Goal: Task Accomplishment & Management: Use online tool/utility

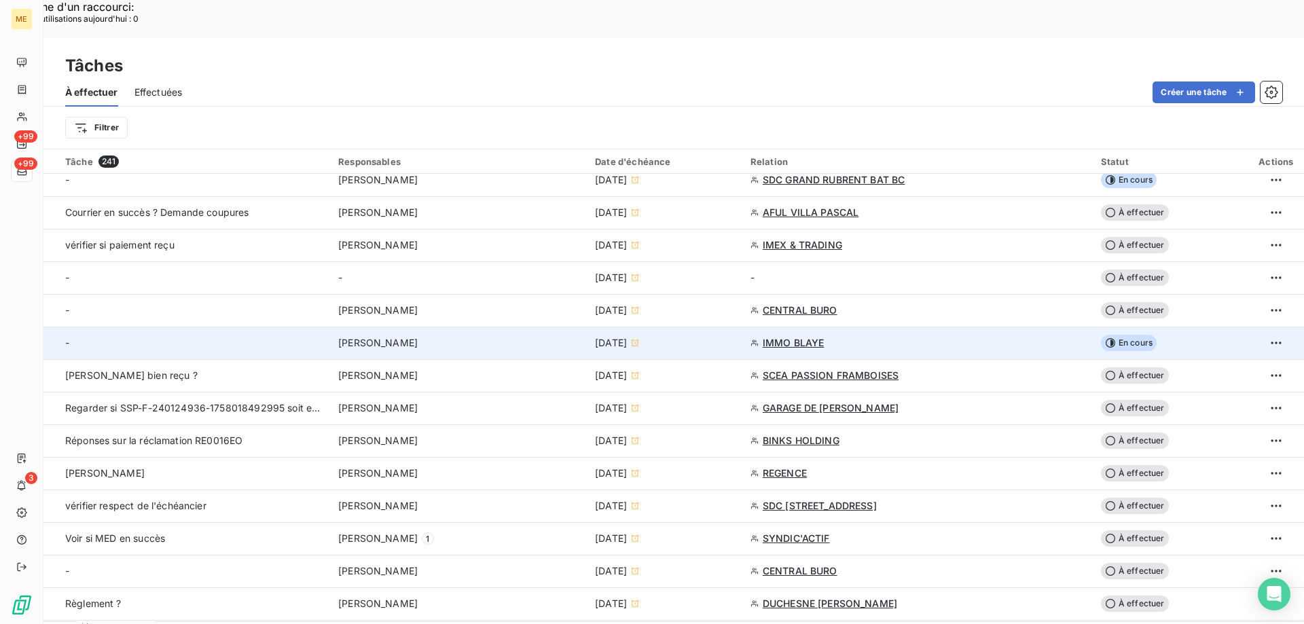
scroll to position [204, 0]
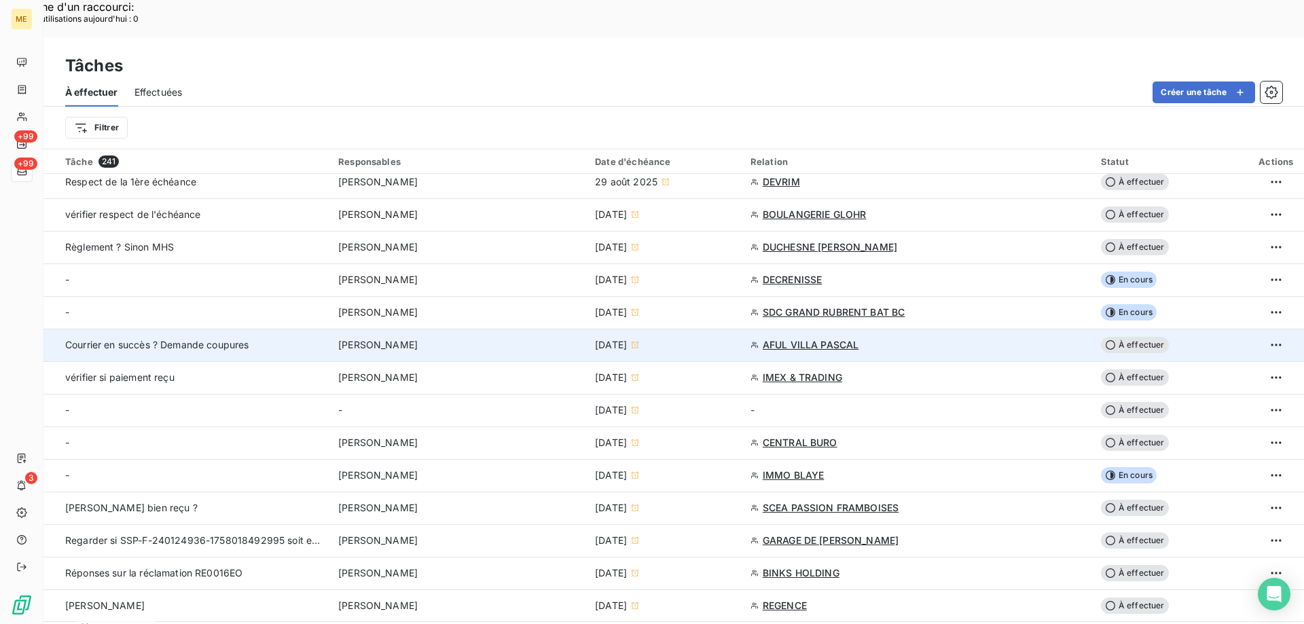
click at [792, 338] on span "AFUL VILLA PASCAL" at bounding box center [810, 345] width 96 height 14
type input "[DATE]"
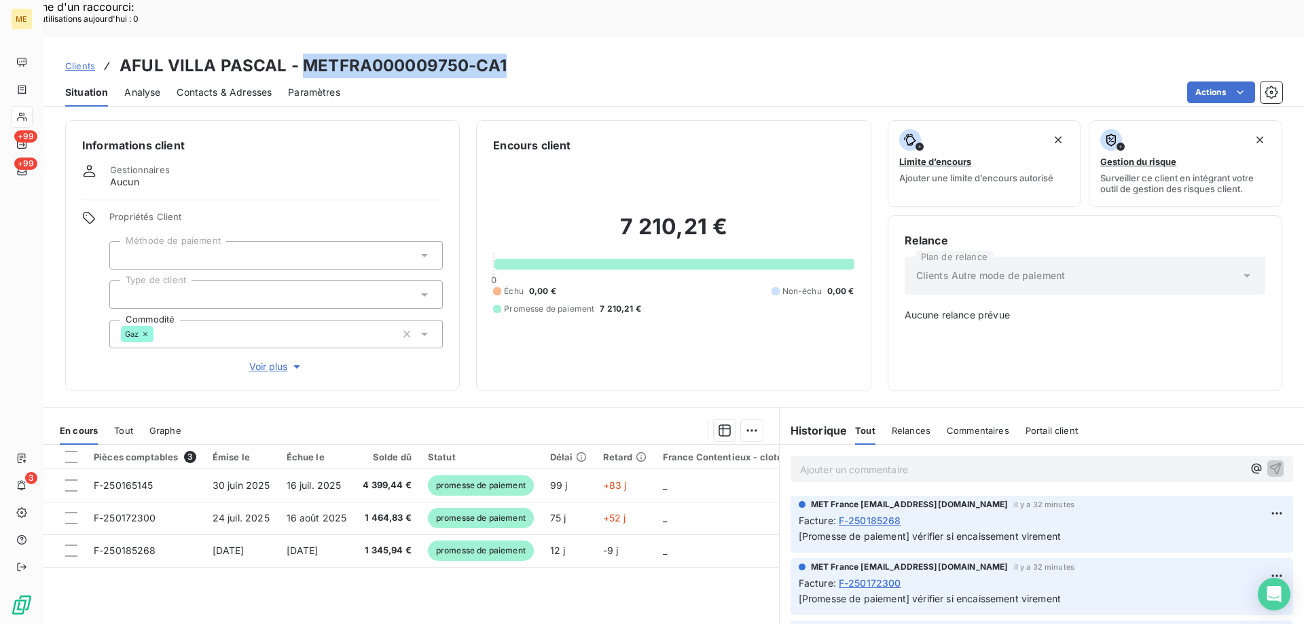
drag, startPoint x: 300, startPoint y: 30, endPoint x: 504, endPoint y: 35, distance: 204.4
click at [504, 54] on div "Clients AFUL VILLA PASCAL - METFRA000009750-CA1" at bounding box center [673, 66] width 1260 height 24
copy h3 "METFRA000009750-CA1"
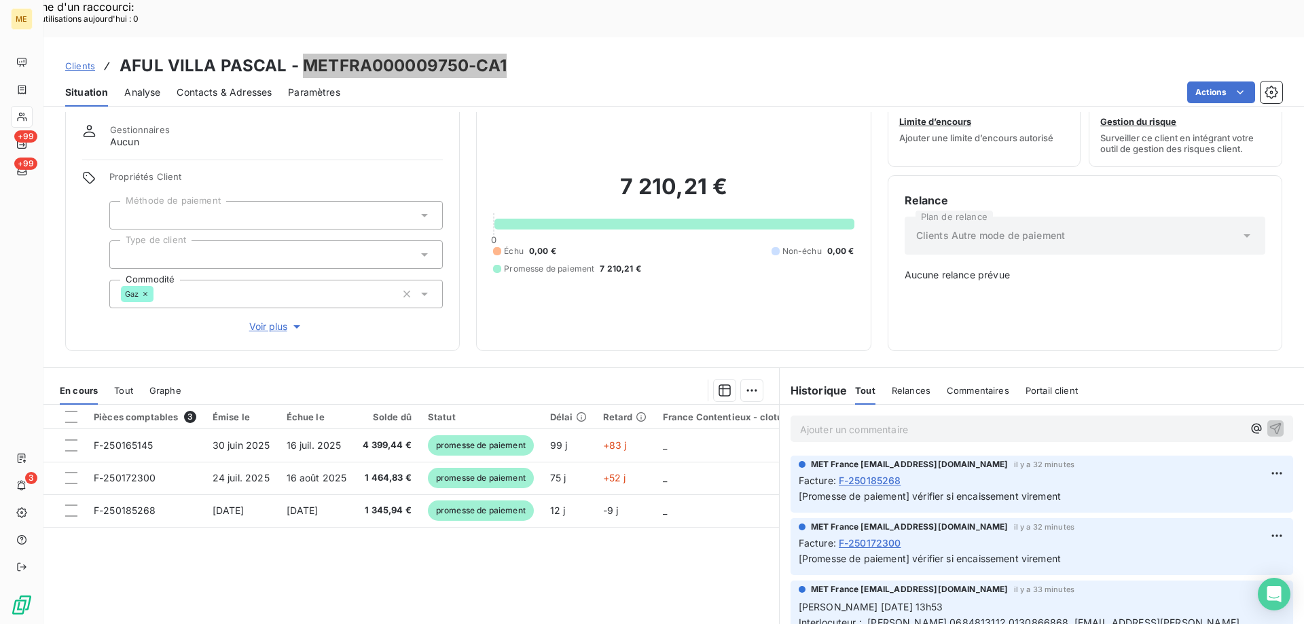
scroll to position [68, 0]
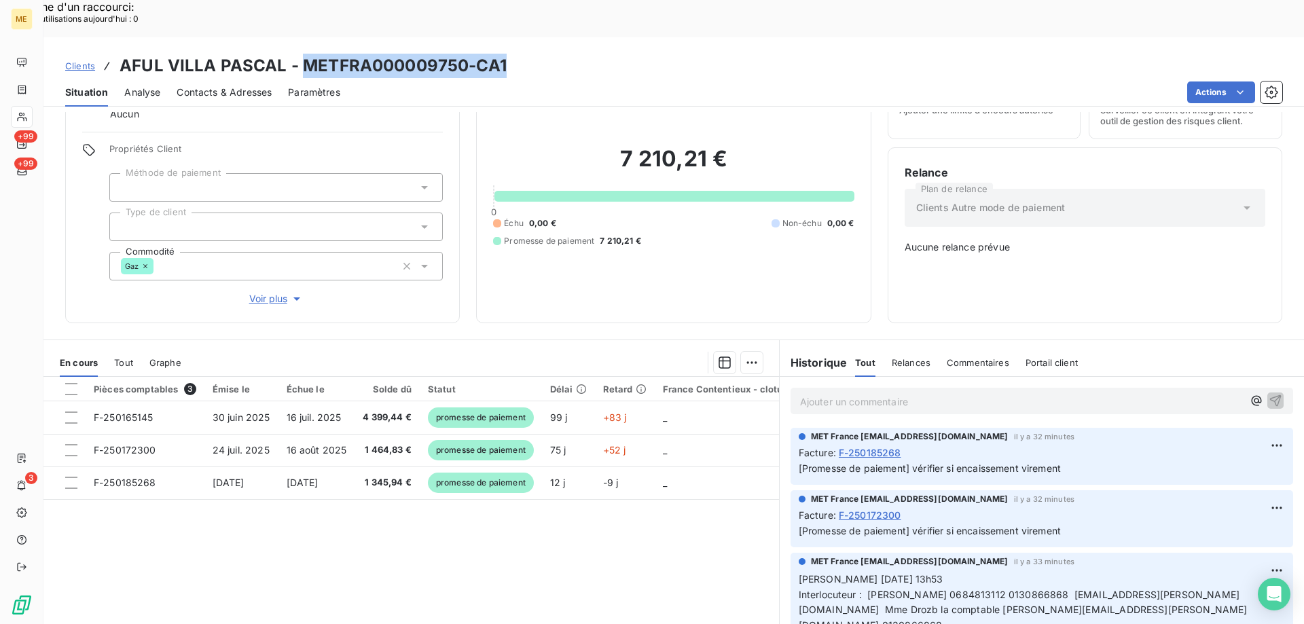
click at [23, 119] on icon at bounding box center [22, 116] width 12 height 11
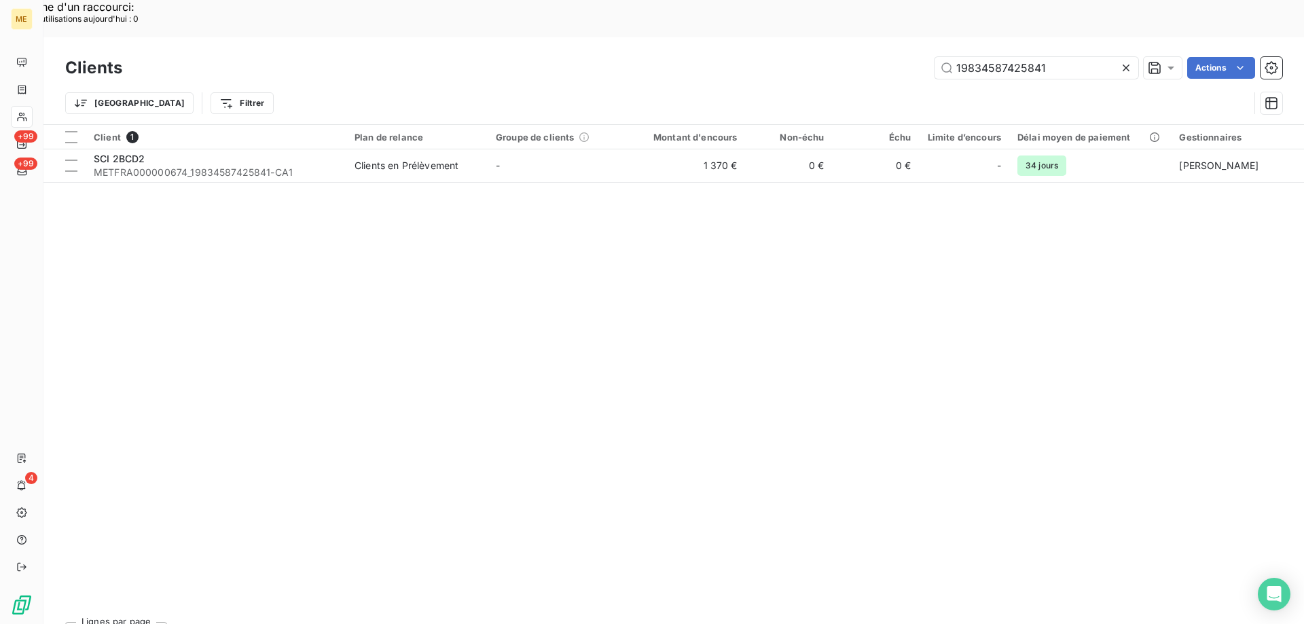
click at [1121, 61] on icon at bounding box center [1126, 68] width 14 height 14
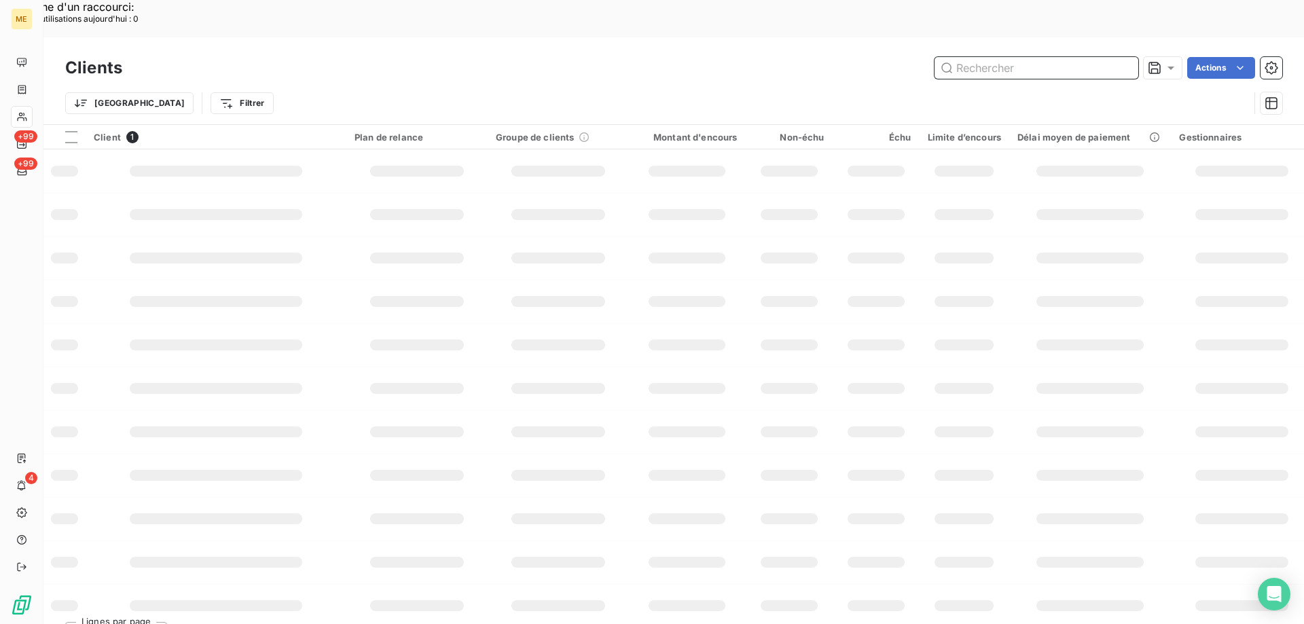
click at [1052, 57] on input "text" at bounding box center [1036, 68] width 204 height 22
paste input "METFRA000003129"
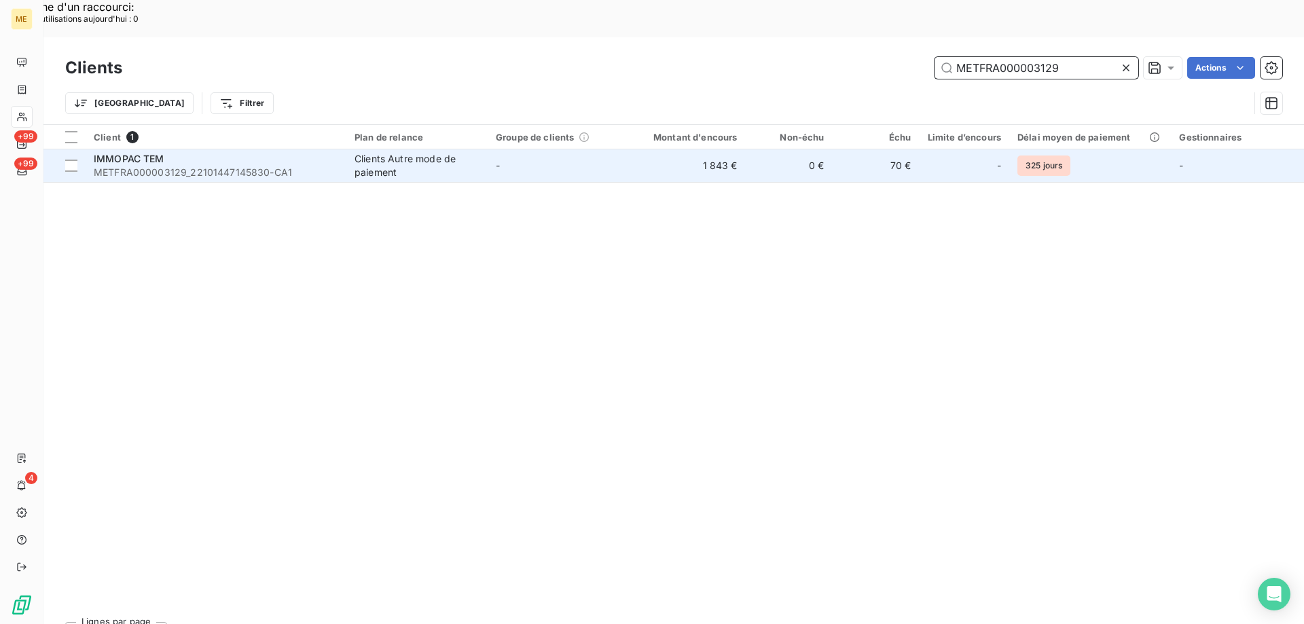
type input "METFRA000003129"
click at [181, 152] on div "IMMOPAC TEM" at bounding box center [216, 159] width 244 height 14
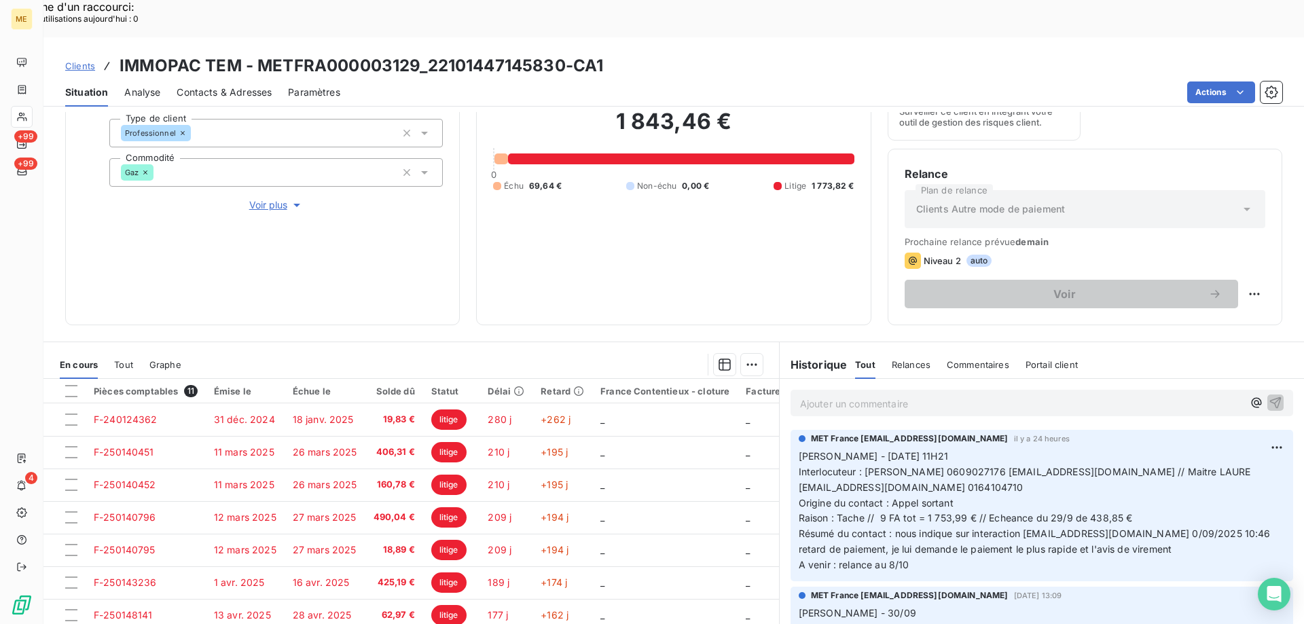
scroll to position [181, 0]
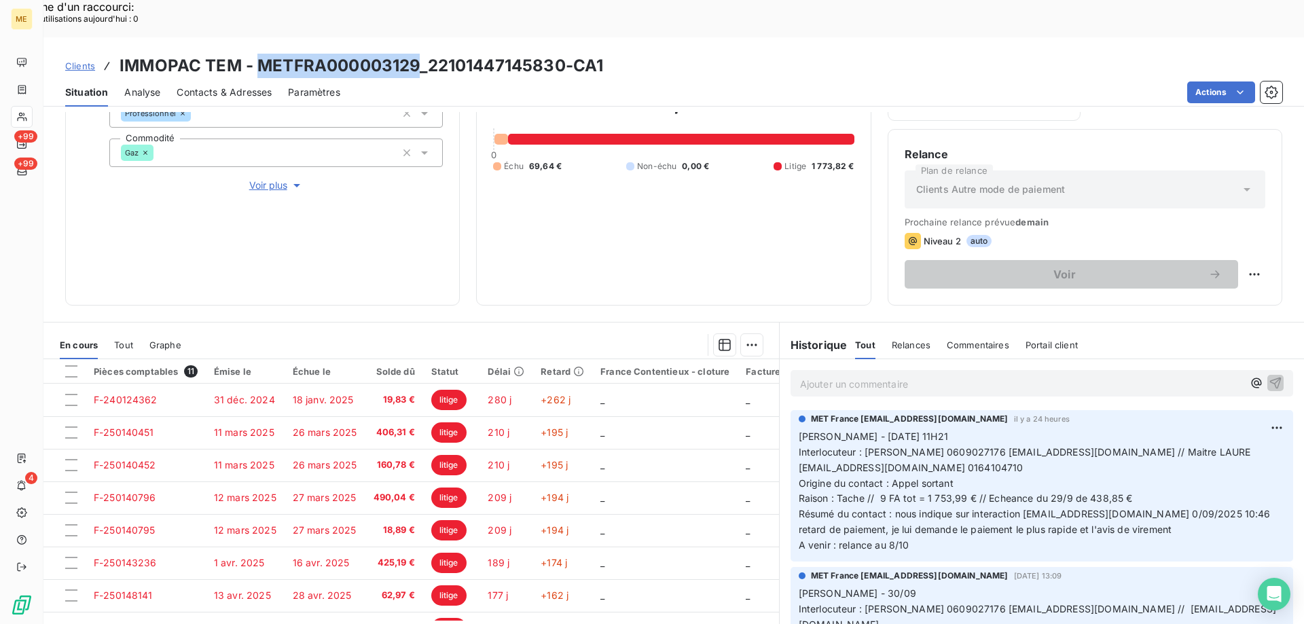
drag, startPoint x: 258, startPoint y: 25, endPoint x: 413, endPoint y: 20, distance: 155.5
click at [413, 54] on h3 "IMMOPAC TEM - METFRA000003129_22101447145830-CA1" at bounding box center [360, 66] width 483 height 24
copy h3 "METFRA000003129"
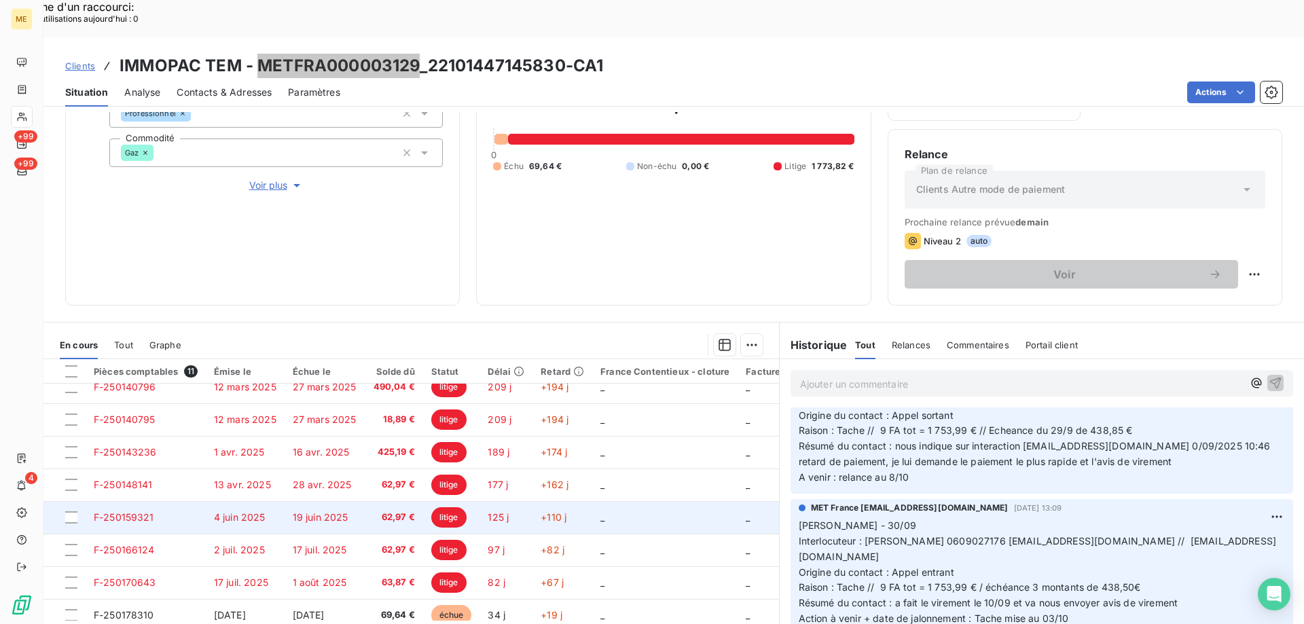
scroll to position [128, 0]
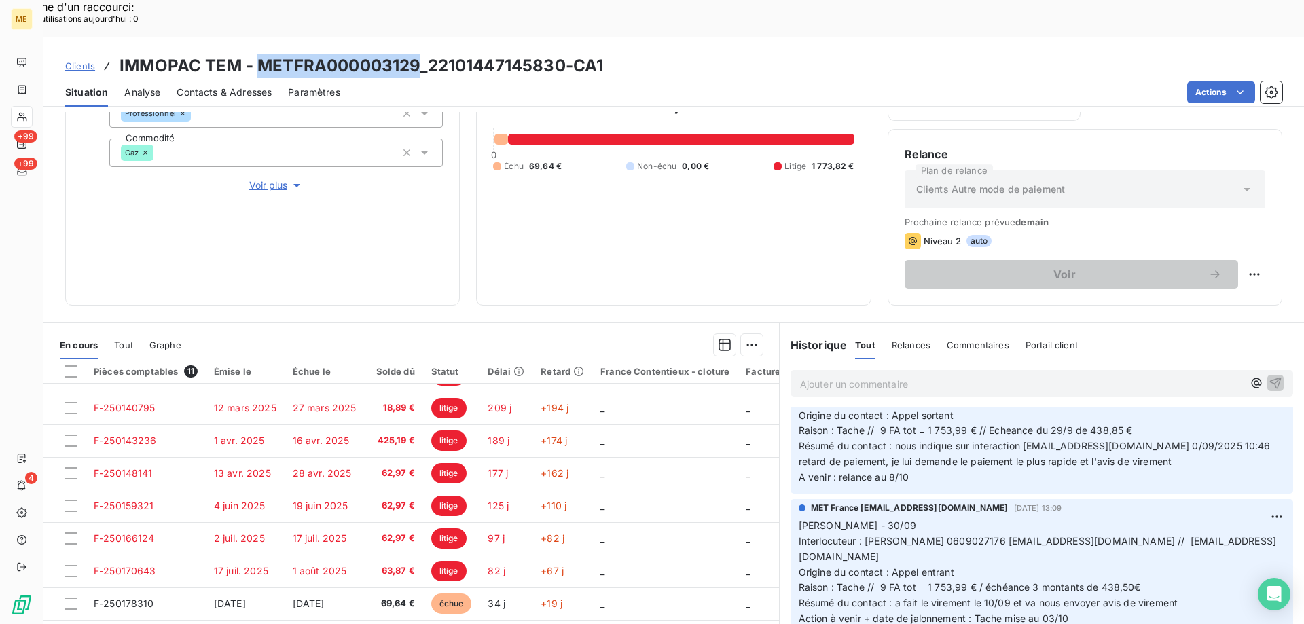
click at [124, 339] on span "Tout" at bounding box center [123, 344] width 19 height 11
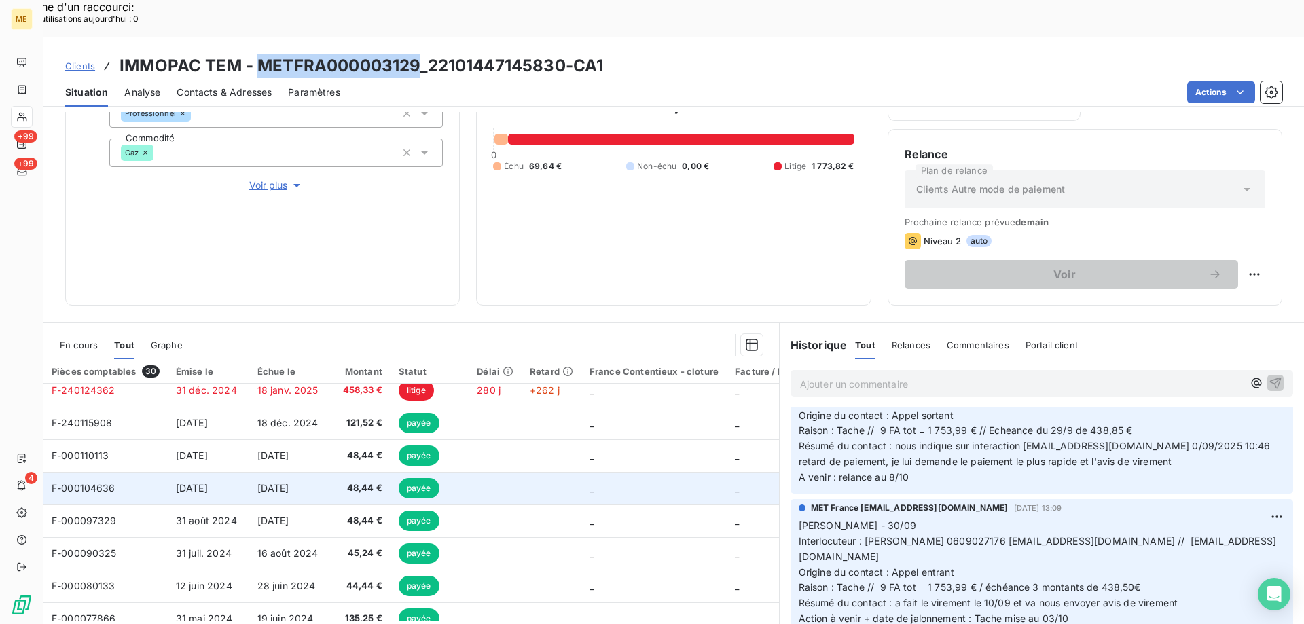
scroll to position [475, 0]
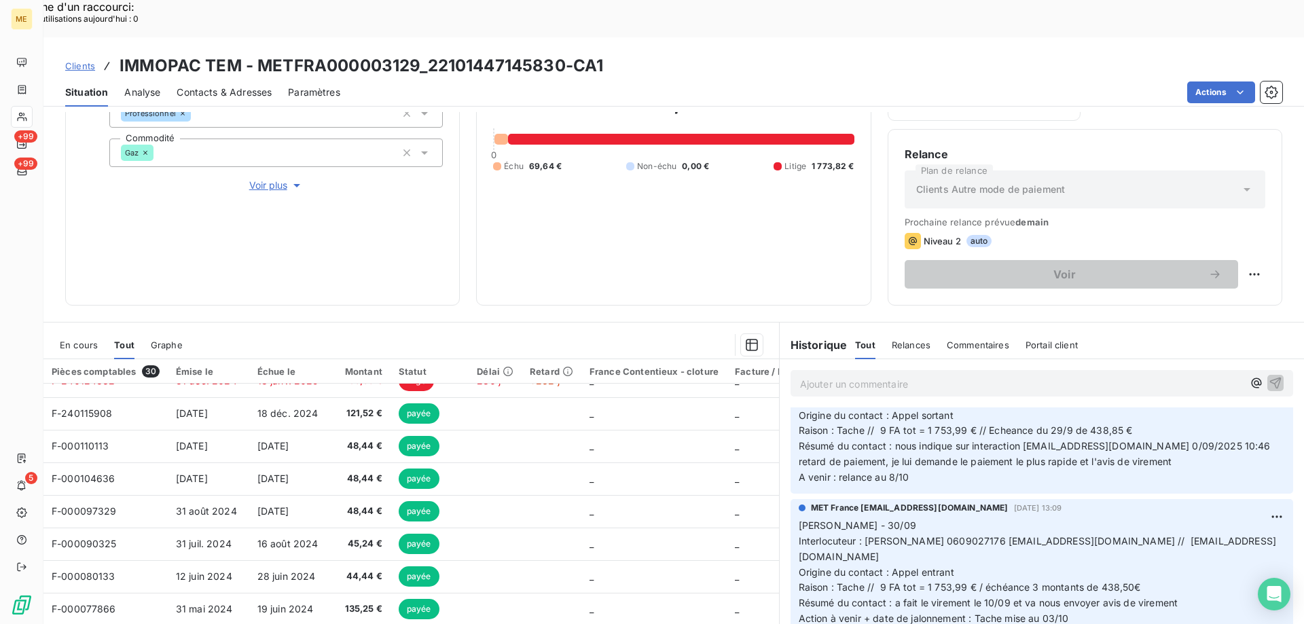
click at [1149, 439] on p "[PERSON_NAME] - [DATE] 11H21 Interlocuteur : [PERSON_NAME] 0609027176 [EMAIL_AD…" at bounding box center [1041, 423] width 486 height 124
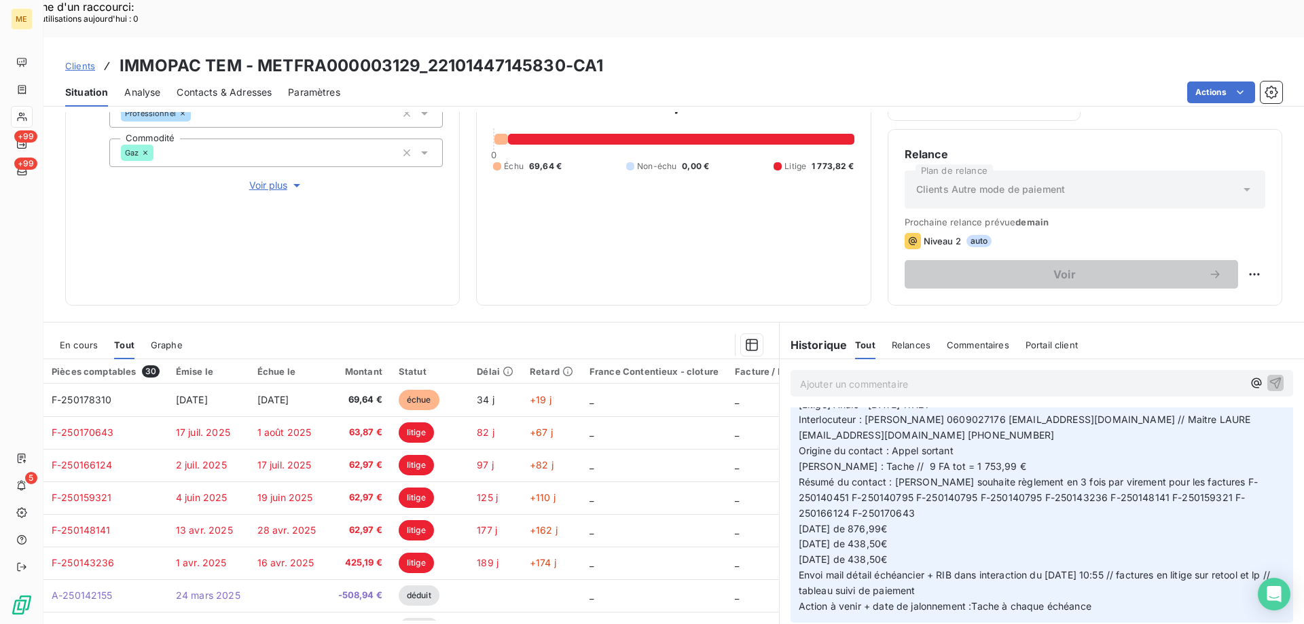
scroll to position [1697, 0]
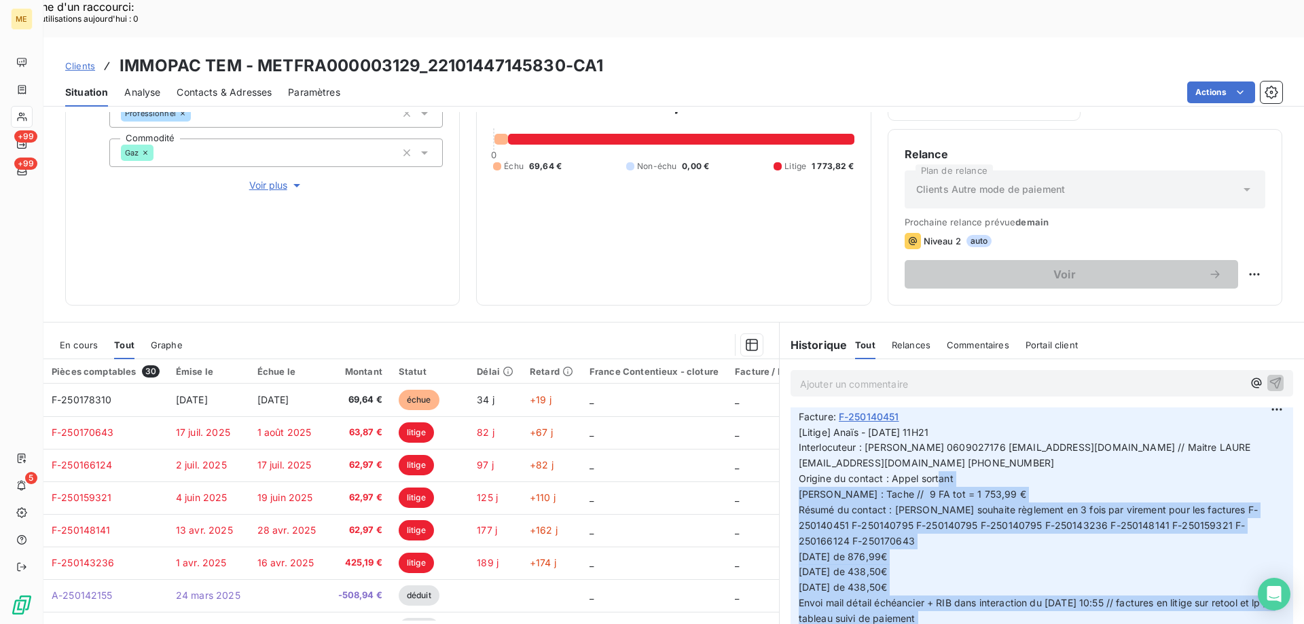
drag, startPoint x: 1112, startPoint y: 544, endPoint x: 806, endPoint y: 414, distance: 332.5
click at [806, 425] on p "[Litige] Anaïs - [DATE] 11H21 Interlocuteur : [PERSON_NAME] 0609027176 [EMAIL_A…" at bounding box center [1041, 533] width 486 height 217
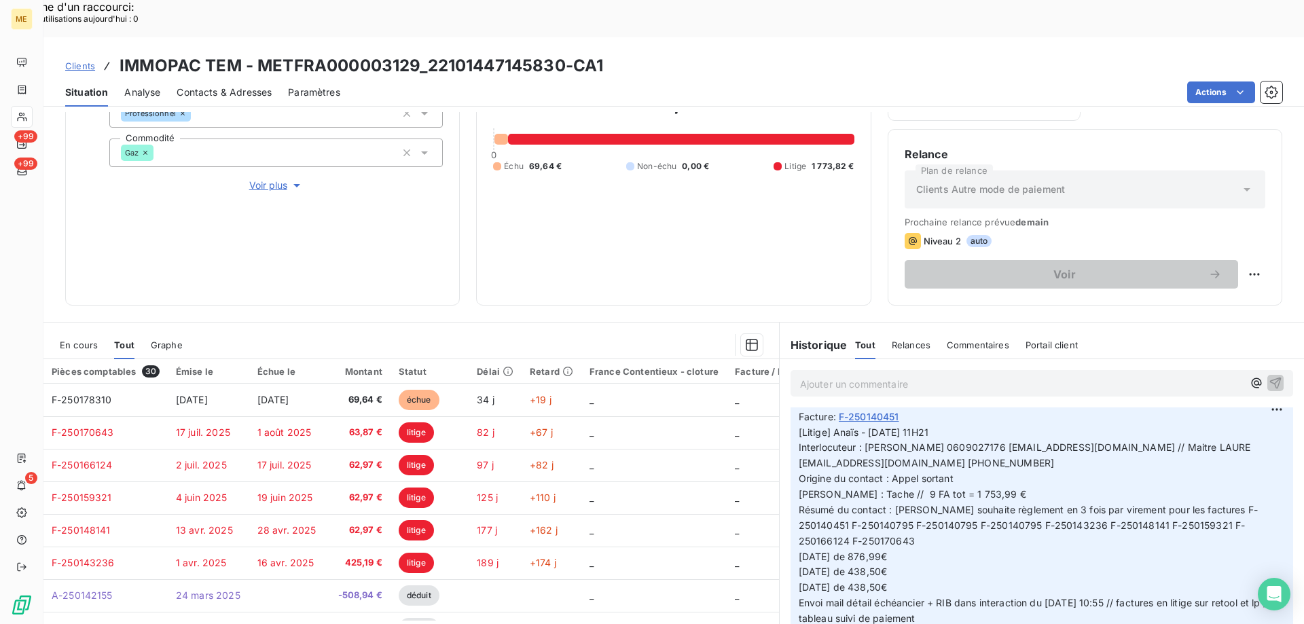
drag, startPoint x: 671, startPoint y: 218, endPoint x: 675, endPoint y: 211, distance: 7.9
click at [671, 213] on div "1 843,46 € 0 Échu 69,64 € Non-échu 0,00 € Litige 1 773,82 €" at bounding box center [673, 130] width 361 height 316
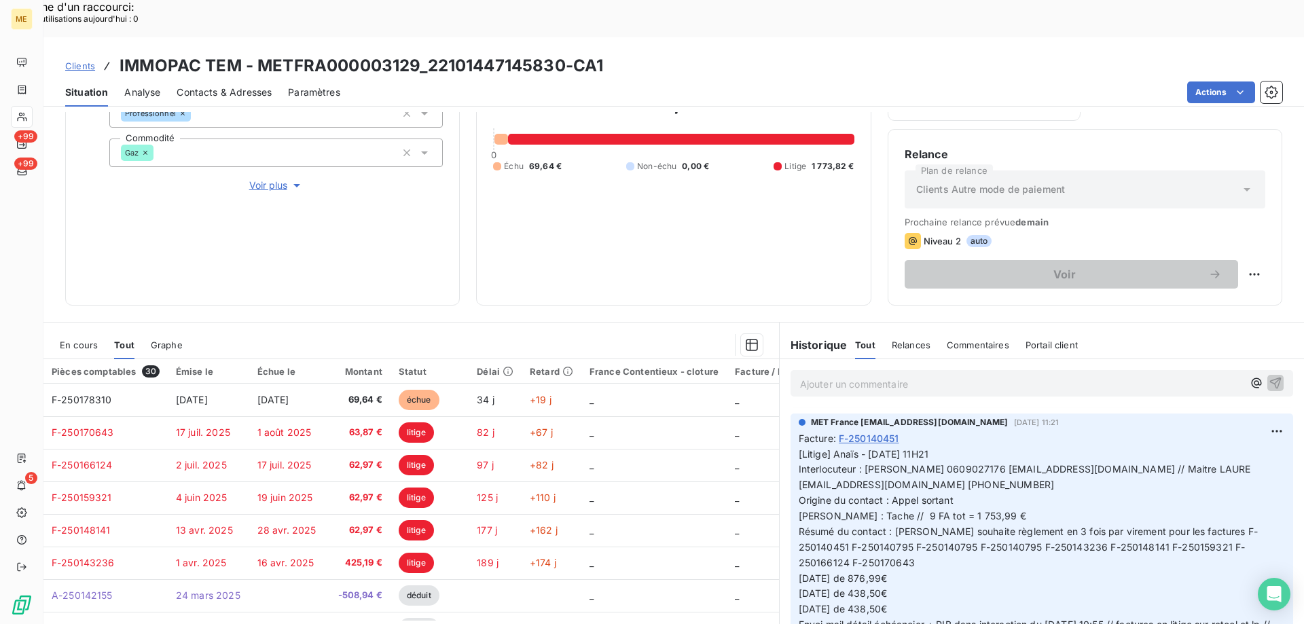
scroll to position [1629, 0]
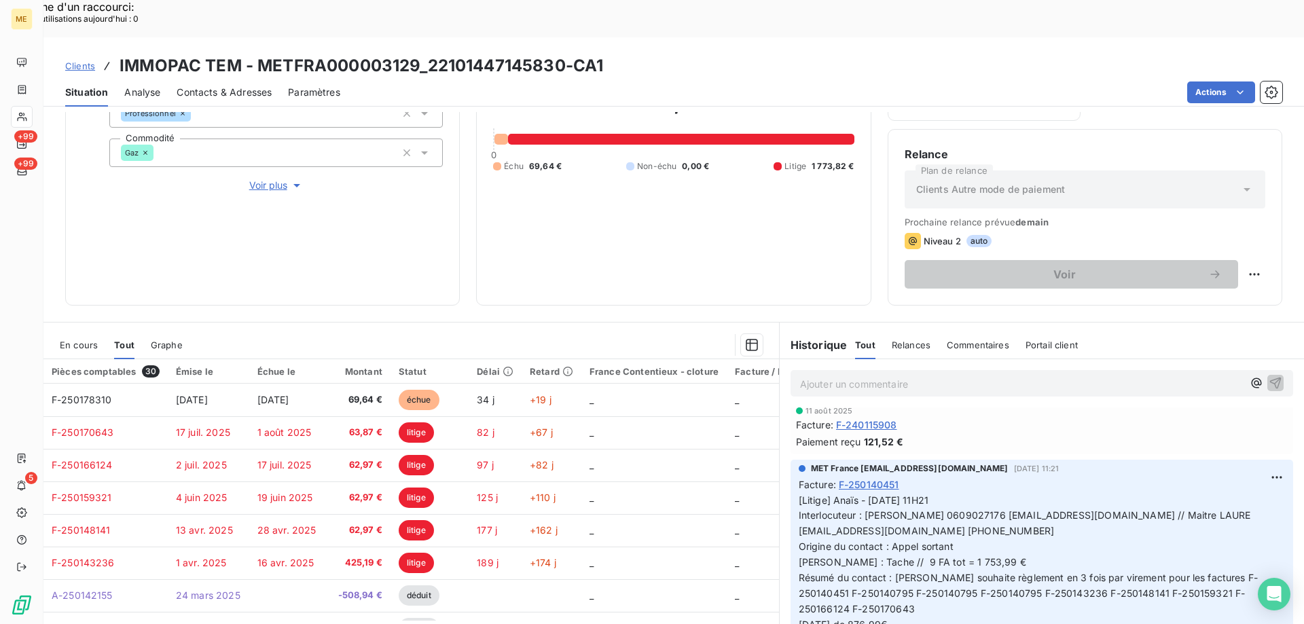
click at [855, 375] on p "Ajouter un commentaire ﻿" at bounding box center [1021, 383] width 443 height 17
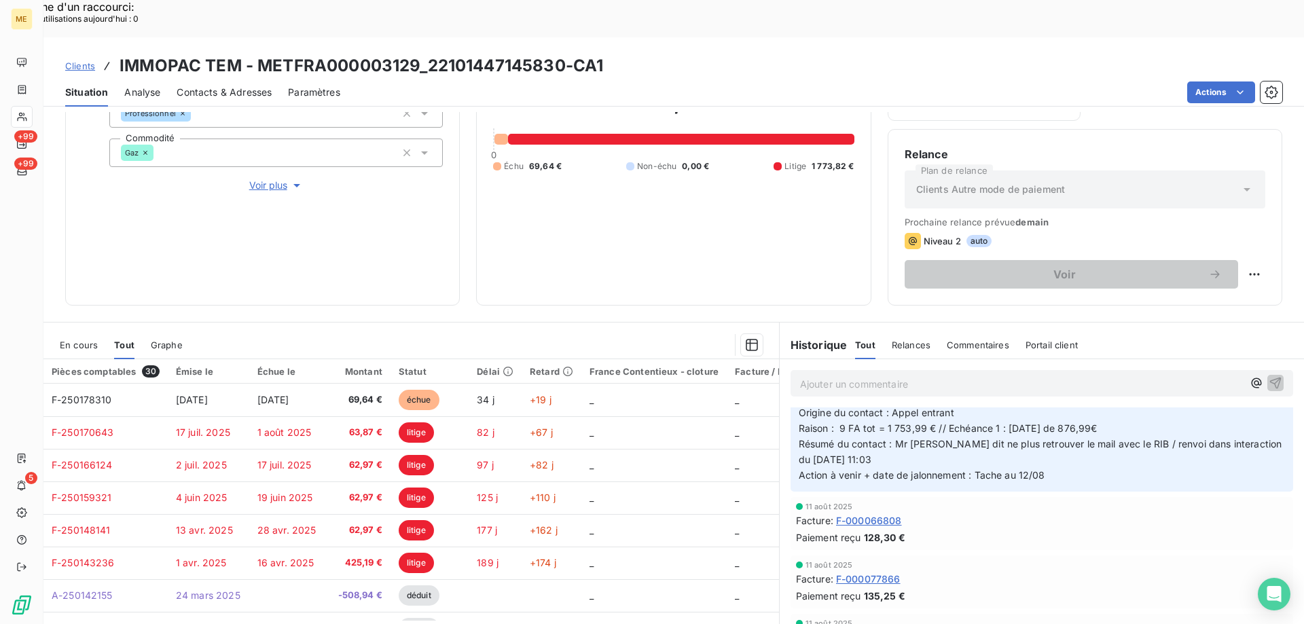
scroll to position [883, 0]
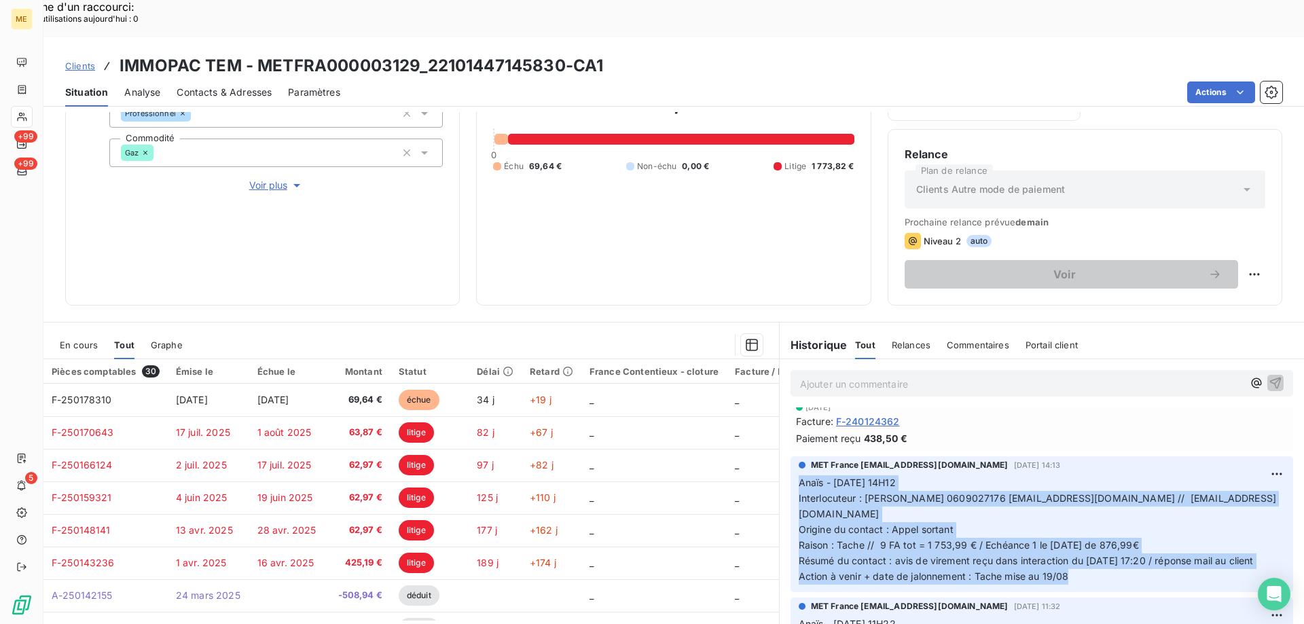
drag, startPoint x: 1080, startPoint y: 495, endPoint x: 791, endPoint y: 401, distance: 304.2
click at [791, 456] on div "MET [GEOGRAPHIC_DATA] [EMAIL_ADDRESS][DOMAIN_NAME] [DATE] 14:13 Anaïs - [DATE] …" at bounding box center [1041, 524] width 502 height 136
copy p "Anaïs - [DATE] 14H12 Interlocuteur : [PERSON_NAME] 0609027176 [EMAIL_ADDRESS][D…"
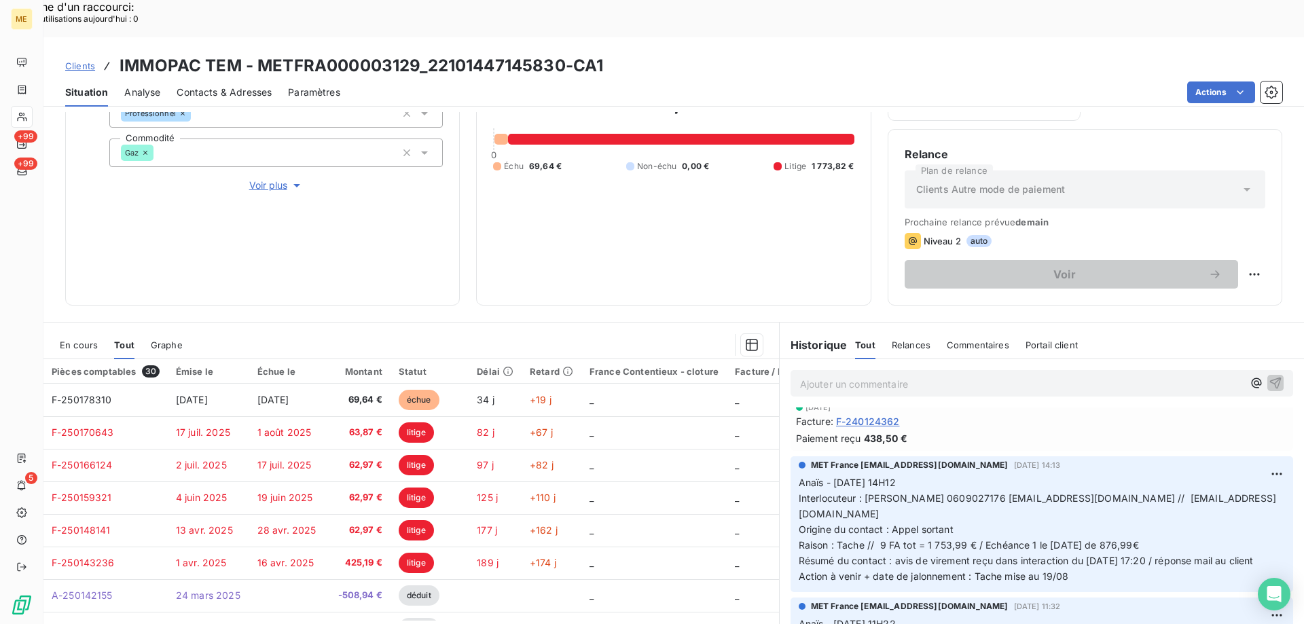
click at [813, 375] on p "Ajouter un commentaire ﻿" at bounding box center [1021, 383] width 443 height 17
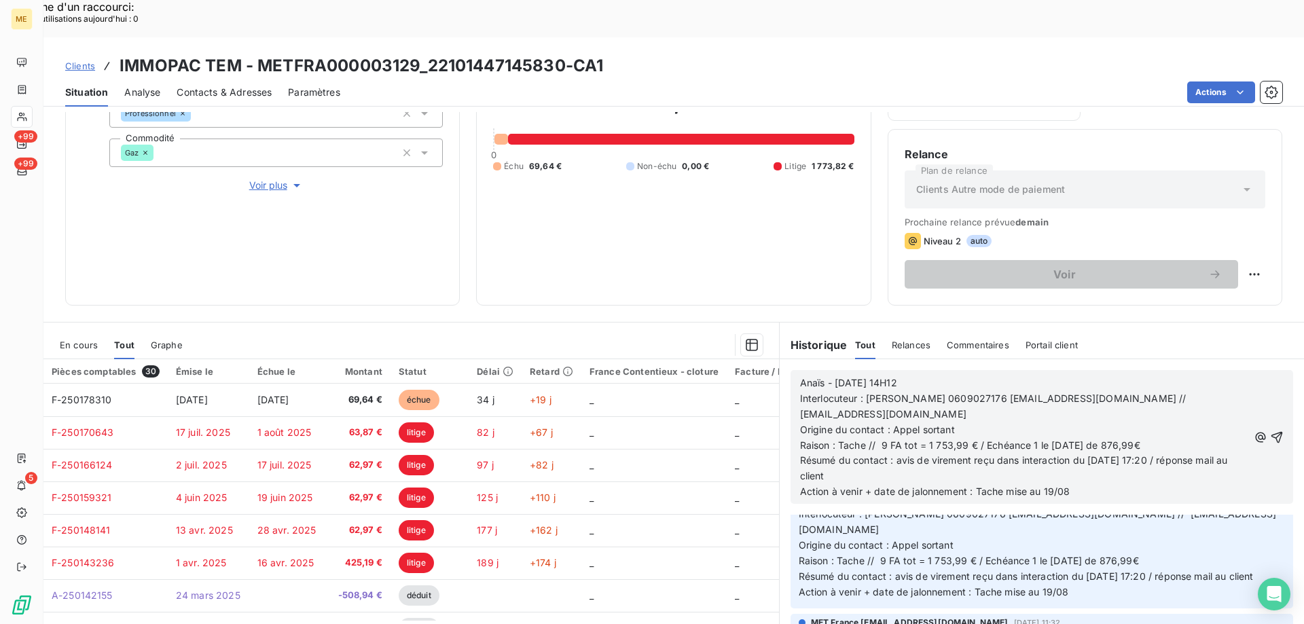
drag, startPoint x: 796, startPoint y: 352, endPoint x: 929, endPoint y: 346, distance: 132.5
click at [929, 375] on p "Anaïs - [DATE] 14H12" at bounding box center [1024, 383] width 448 height 16
drag, startPoint x: 921, startPoint y: 376, endPoint x: 957, endPoint y: 377, distance: 36.7
click at [957, 422] on p "Origine du contact : Appel sortant" at bounding box center [1024, 430] width 448 height 16
drag, startPoint x: 832, startPoint y: 390, endPoint x: 899, endPoint y: 418, distance: 71.9
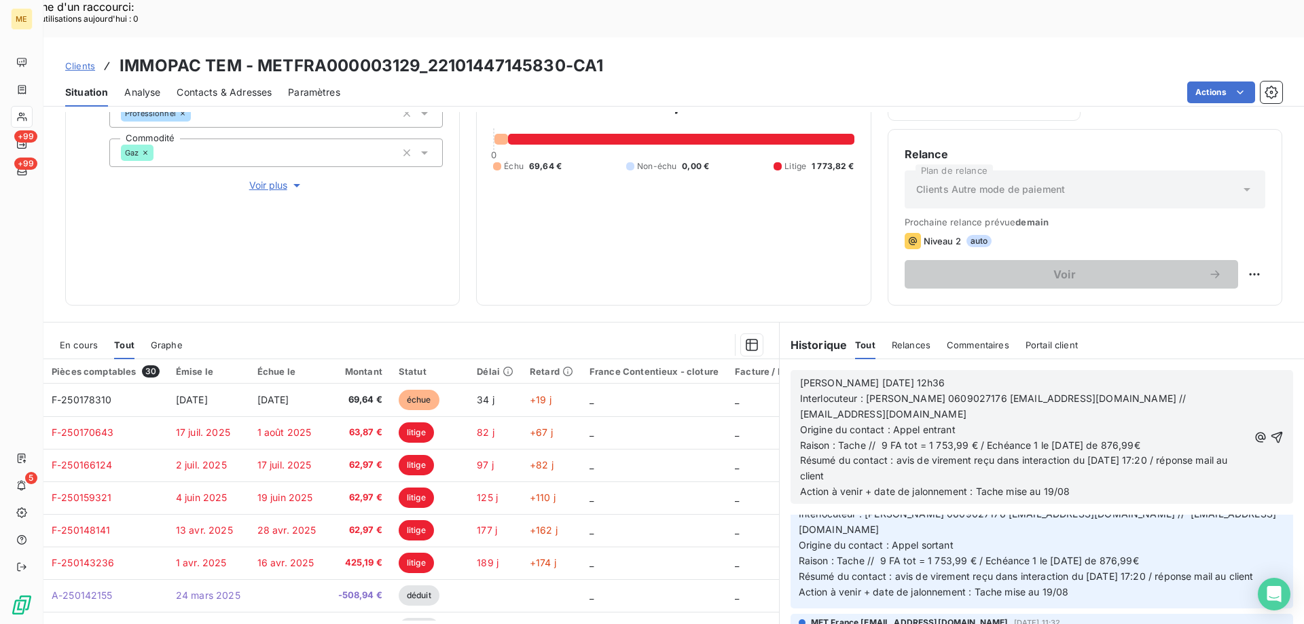
click at [899, 418] on div "[PERSON_NAME] [DATE] 12h36 Interlocuteur : [PERSON_NAME] 0609027176 [EMAIL_ADDR…" at bounding box center [1024, 437] width 448 height 124
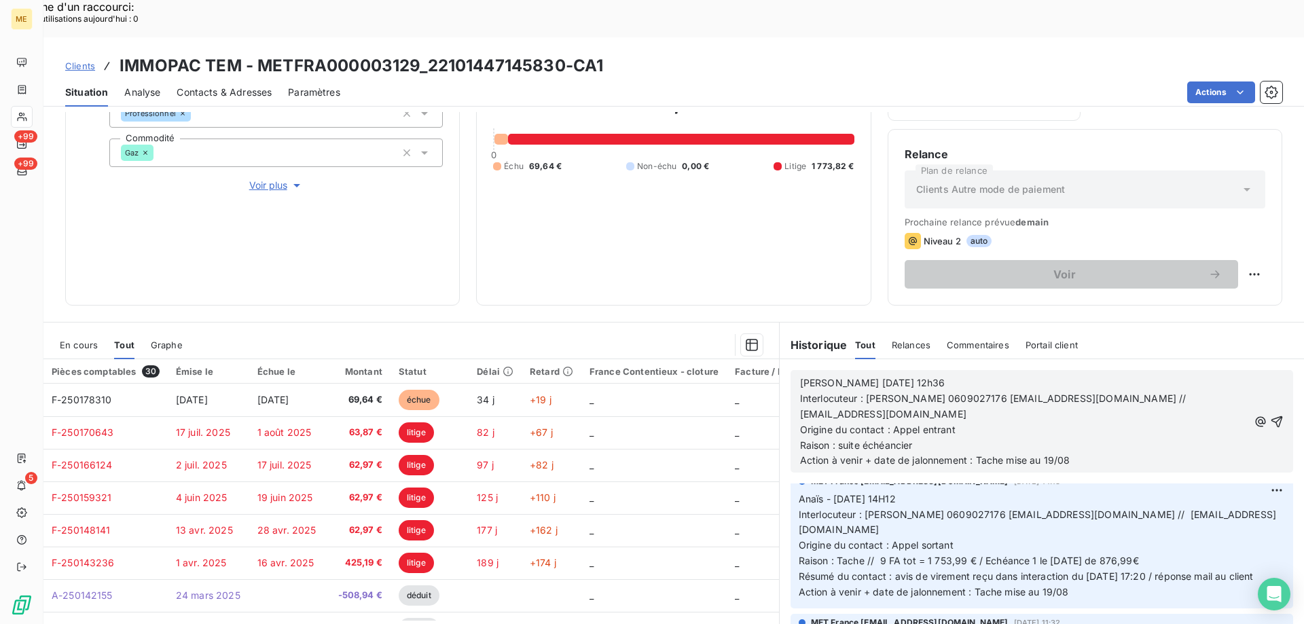
drag, startPoint x: 794, startPoint y: 460, endPoint x: 1231, endPoint y: 476, distance: 436.8
click at [1230, 492] on p "Anaïs - [DATE] 14H12 Interlocuteur : [PERSON_NAME] 0609027176 [EMAIL_ADDRESS][D…" at bounding box center [1041, 546] width 486 height 109
copy span "Résumé du contact : avis de virement reçu dans interaction du [DATE] 17:20 / ré…"
click at [923, 438] on p "Raison : suite échéancier" at bounding box center [1024, 446] width 448 height 16
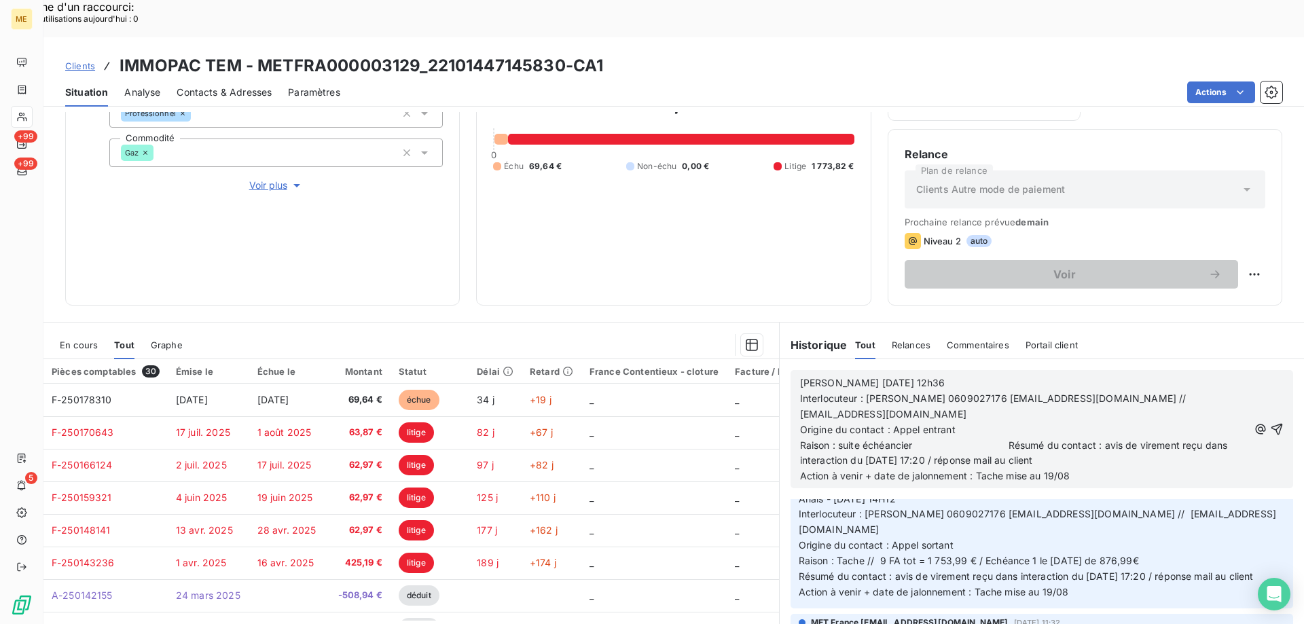
click at [1005, 439] on span "Raison : suite échéancier Résumé du contact : avis de virement reçu dans intera…" at bounding box center [1015, 452] width 430 height 27
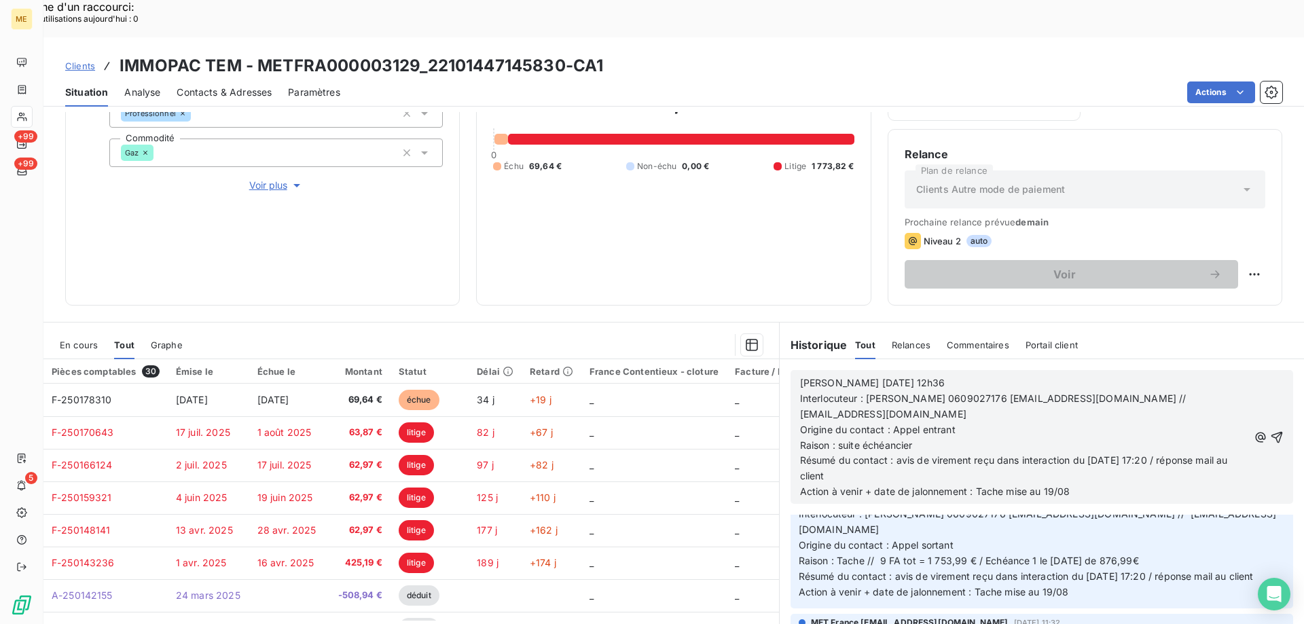
drag, startPoint x: 893, startPoint y: 413, endPoint x: 1217, endPoint y: 416, distance: 324.5
click at [1217, 438] on p "Raison : suite échéancier Résumé du contact : avis de virement reçu dans intera…" at bounding box center [1024, 461] width 448 height 47
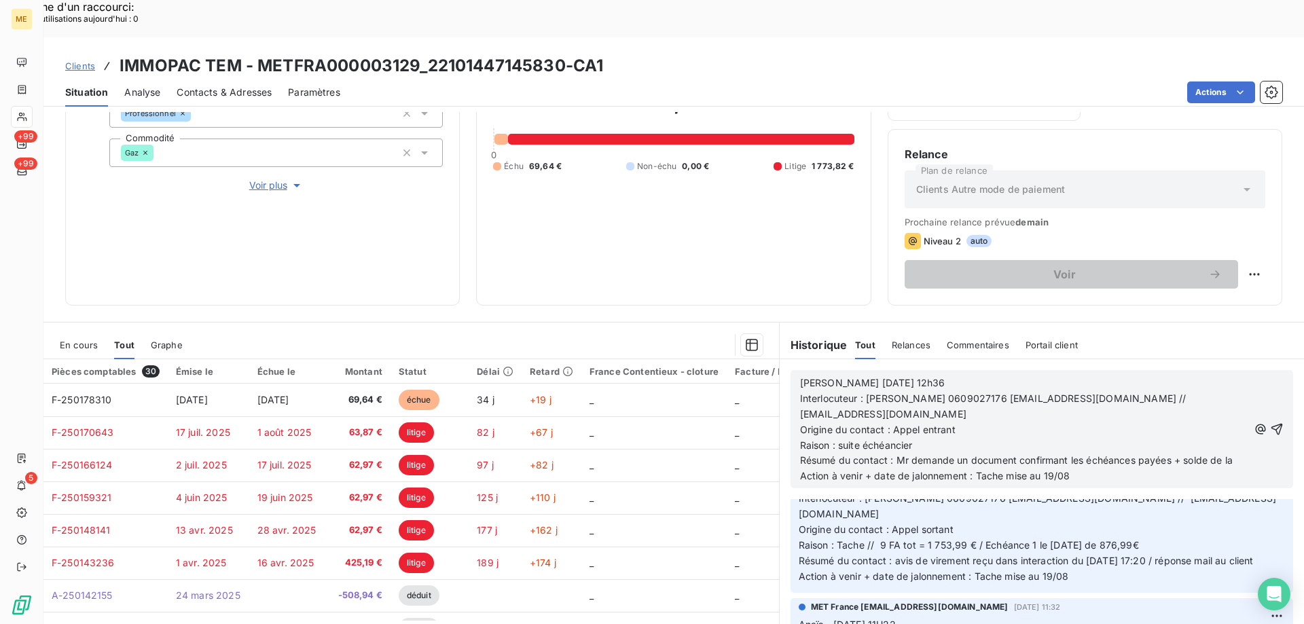
click at [1253, 421] on button "button" at bounding box center [1260, 429] width 14 height 16
drag, startPoint x: 1068, startPoint y: 410, endPoint x: 1086, endPoint y: 426, distance: 24.0
click at [1086, 438] on p "Raison : suite échéancier Résumé du contact : Mr demande un document confirmant…" at bounding box center [1024, 453] width 448 height 31
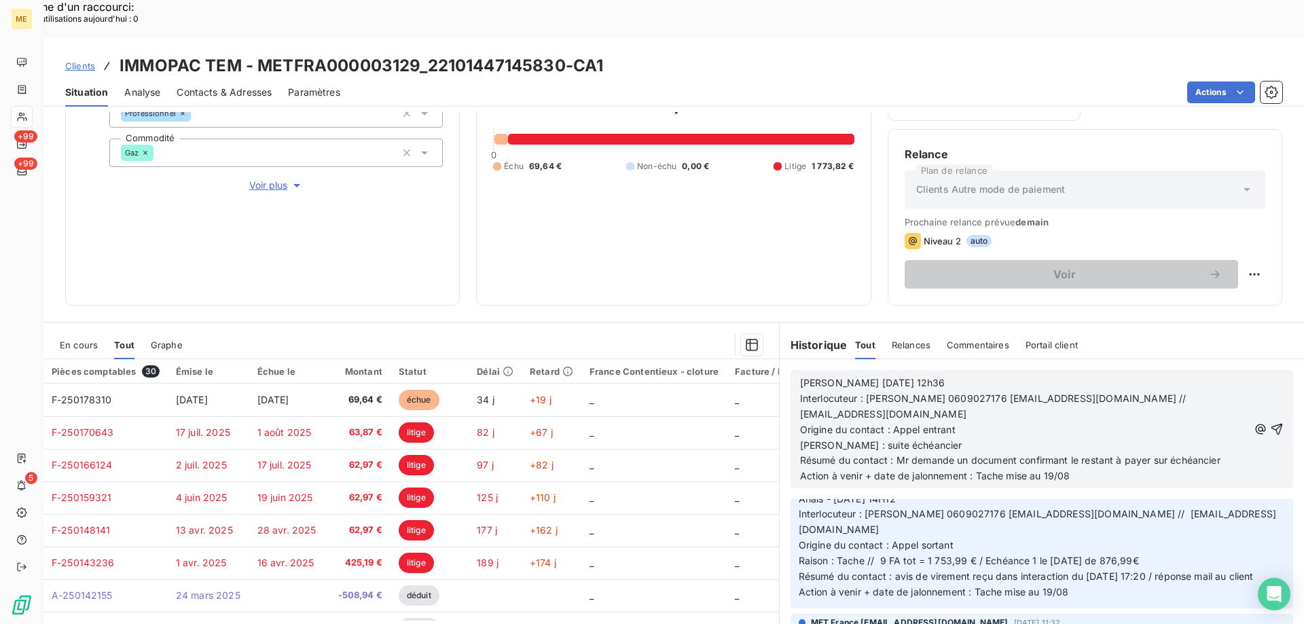
click at [1222, 438] on p "[PERSON_NAME] : suite échéancier Résumé du contact : Mr demande un document con…" at bounding box center [1024, 453] width 448 height 31
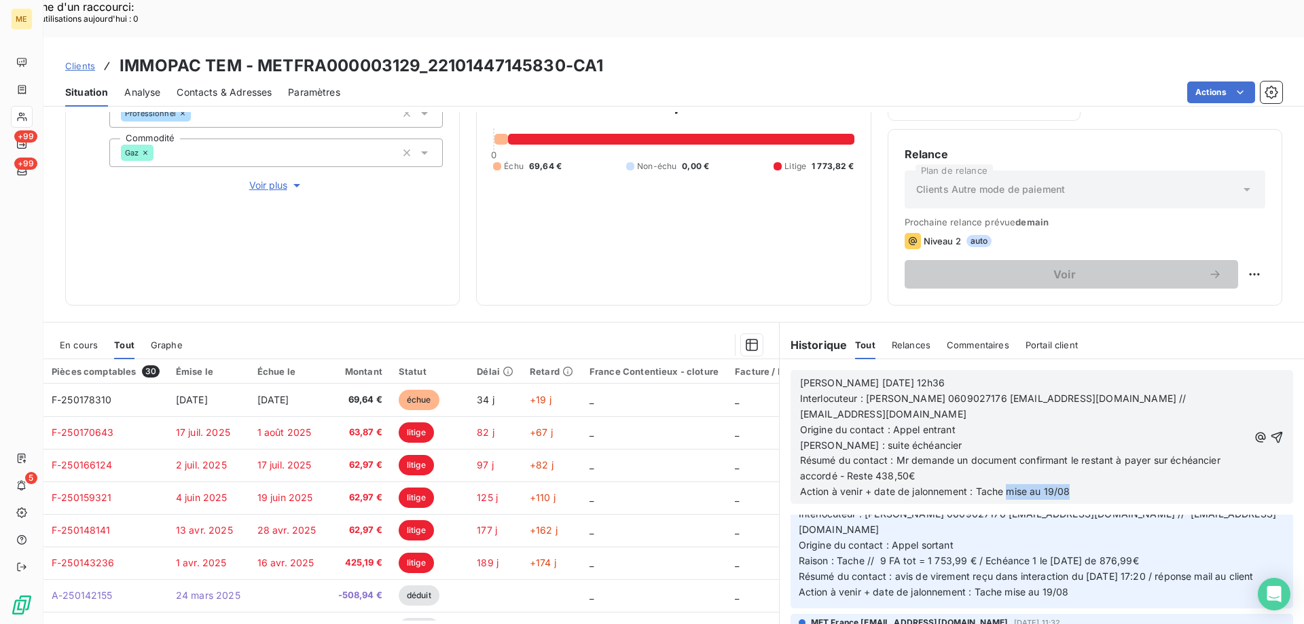
drag, startPoint x: 1001, startPoint y: 441, endPoint x: 1090, endPoint y: 439, distance: 89.7
click at [1090, 484] on p "Action à venir + date de jalonnement : Tache mise au 19/08" at bounding box center [1024, 492] width 448 height 16
click at [1271, 431] on icon "button" at bounding box center [1277, 437] width 12 height 12
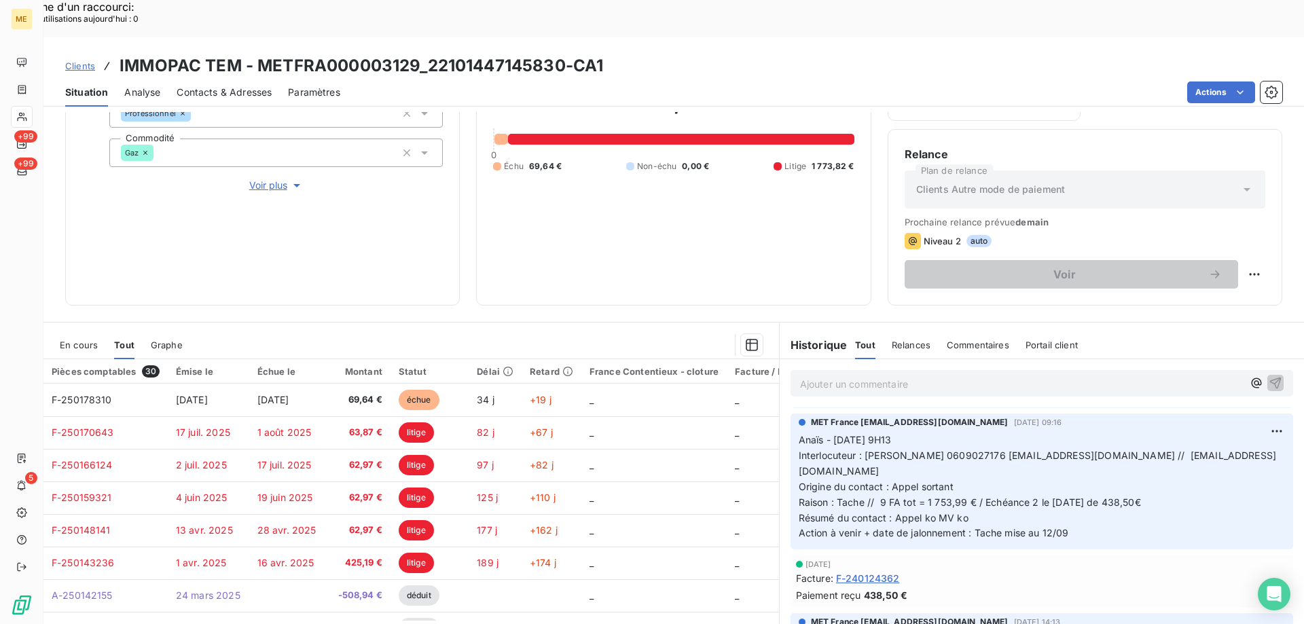
scroll to position [1024, 0]
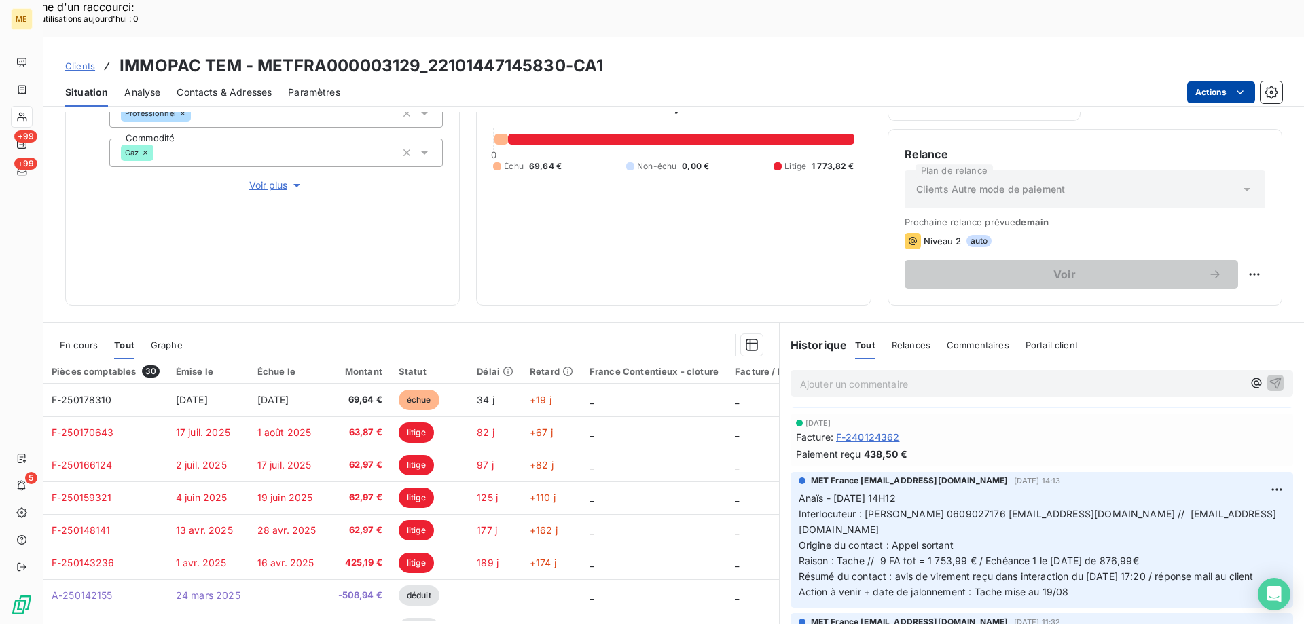
click at [1202, 50] on html "Recherche d'un raccourci: Nombre d'utilisations [DATE] : 0 x ME +99 +99 5 Clien…" at bounding box center [652, 398] width 1304 height 797
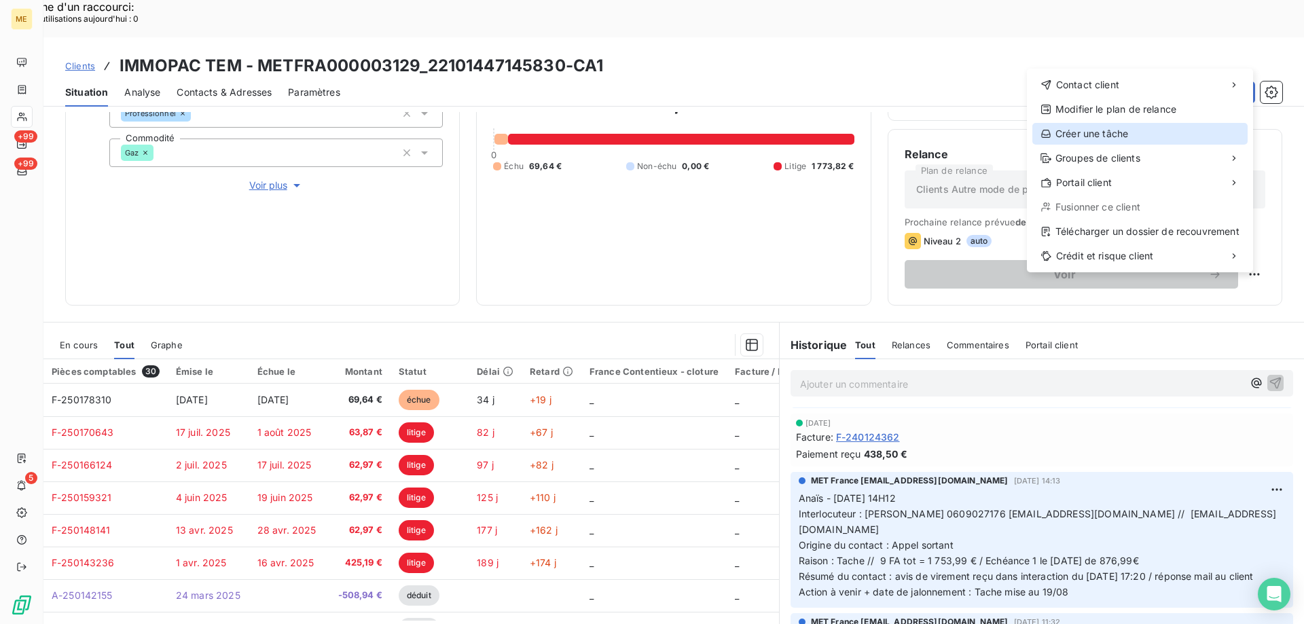
click at [1073, 132] on div "Créer une tâche" at bounding box center [1139, 134] width 215 height 22
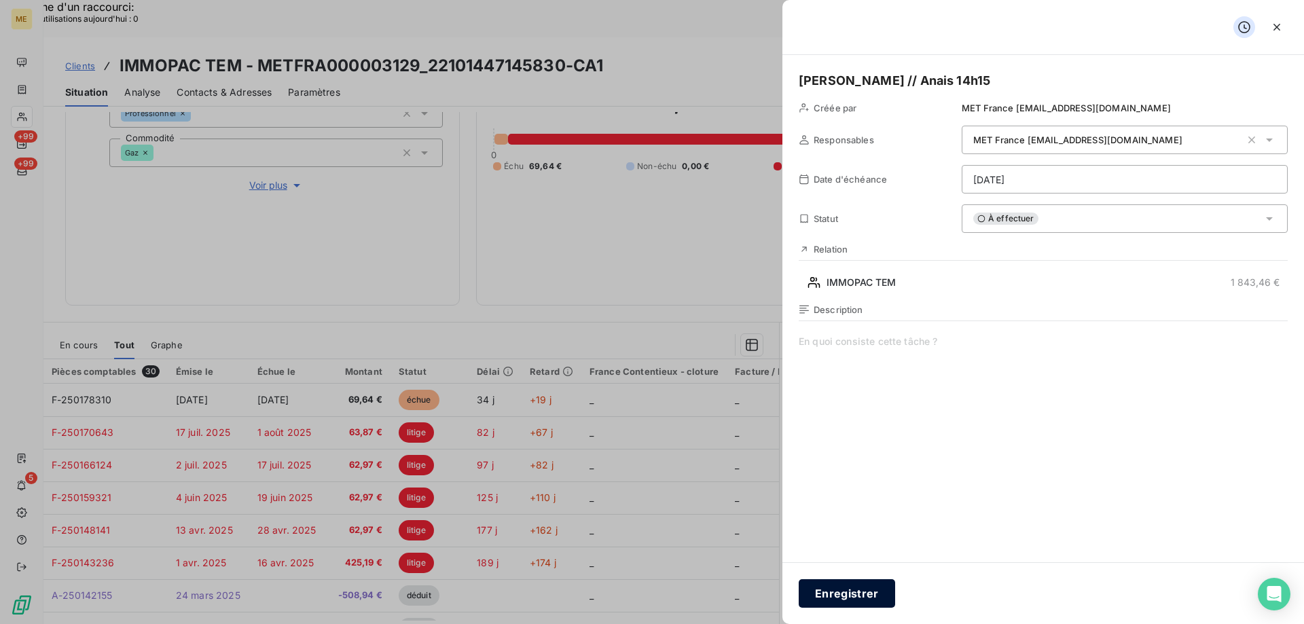
click at [859, 589] on button "Enregistrer" at bounding box center [846, 593] width 96 height 29
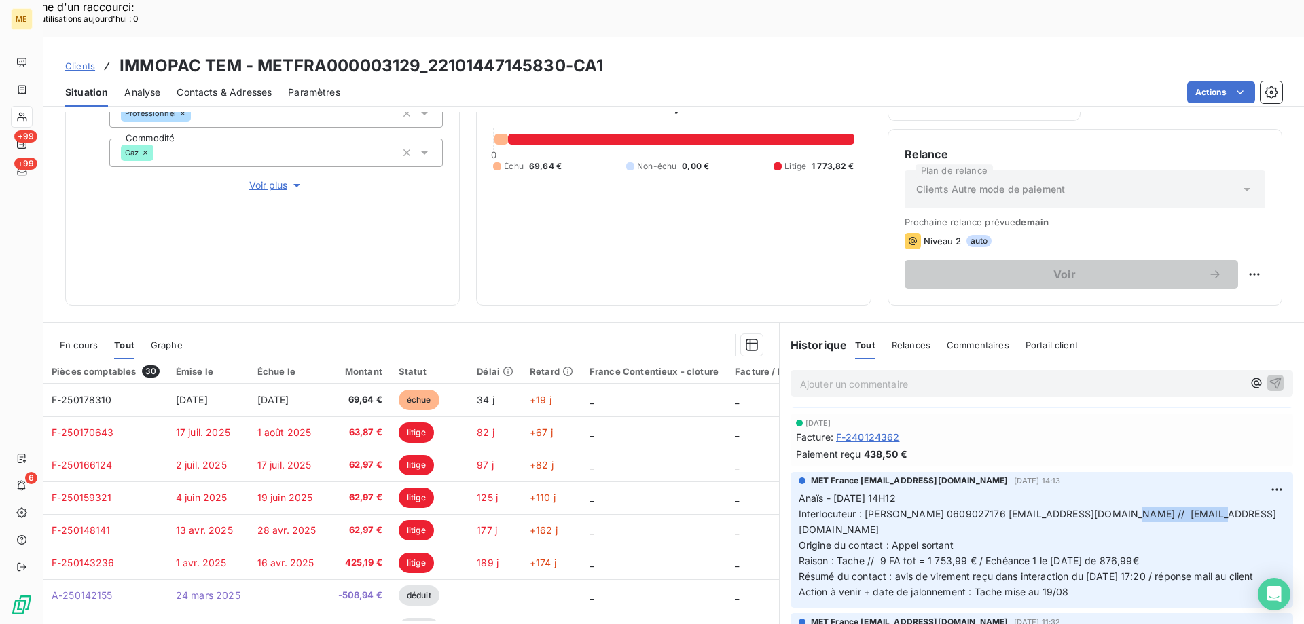
drag, startPoint x: 1113, startPoint y: 417, endPoint x: 1203, endPoint y: 413, distance: 89.7
click at [1203, 508] on span "Interlocuteur : [PERSON_NAME] 0609027176 [EMAIL_ADDRESS][DOMAIN_NAME] // [EMAIL…" at bounding box center [1036, 521] width 477 height 27
copy span "[EMAIL_ADDRESS][DOMAIN_NAME]"
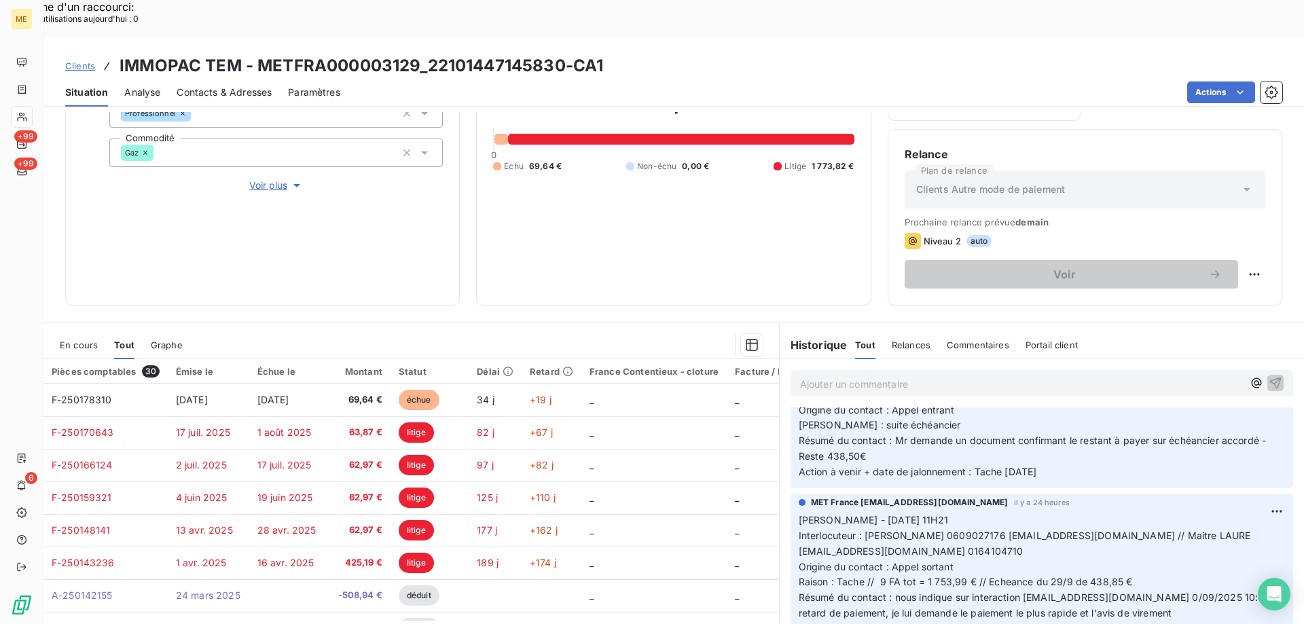
scroll to position [0, 0]
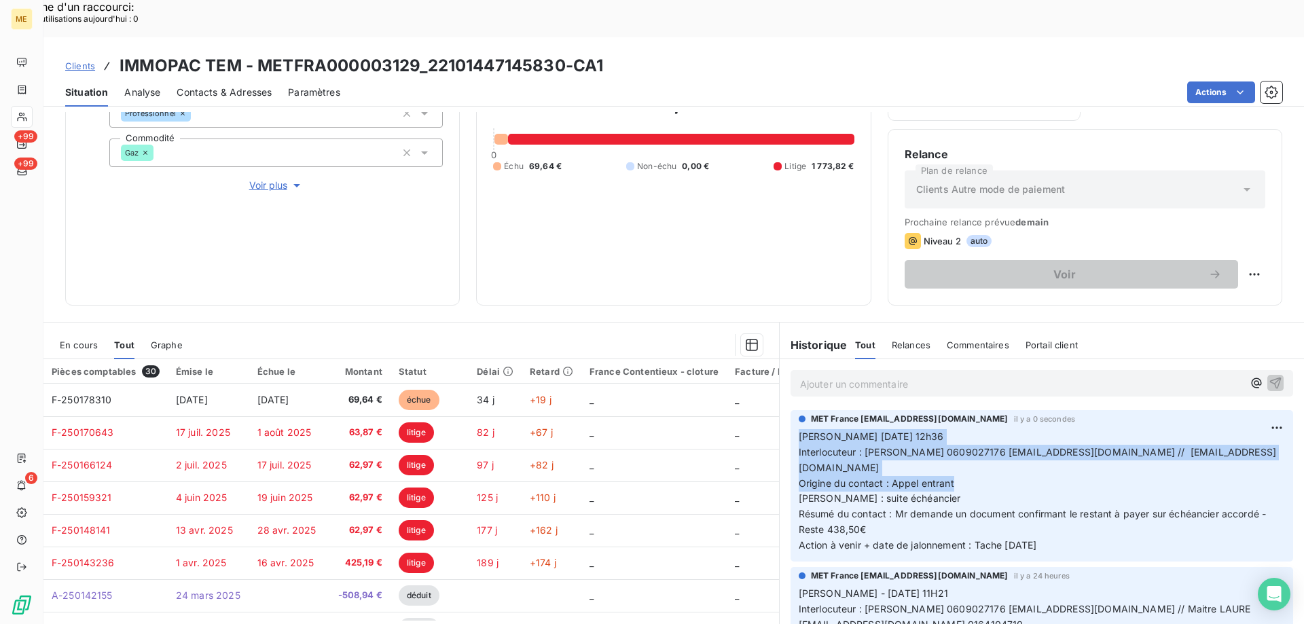
drag, startPoint x: 950, startPoint y: 431, endPoint x: 790, endPoint y: 394, distance: 163.9
click at [790, 410] on div "MET France [EMAIL_ADDRESS][DOMAIN_NAME] il y a 0 secondes [PERSON_NAME] [DATE] …" at bounding box center [1041, 485] width 502 height 151
copy p "[PERSON_NAME] [DATE] 12h36 Interlocuteur : [PERSON_NAME] 0609027176 [EMAIL_ADDR…"
drag, startPoint x: 1048, startPoint y: 491, endPoint x: 793, endPoint y: 401, distance: 270.5
click at [798, 429] on p "[PERSON_NAME] [DATE] 12h36 Interlocuteur : [PERSON_NAME] 0609027176 [EMAIL_ADDR…" at bounding box center [1041, 491] width 486 height 124
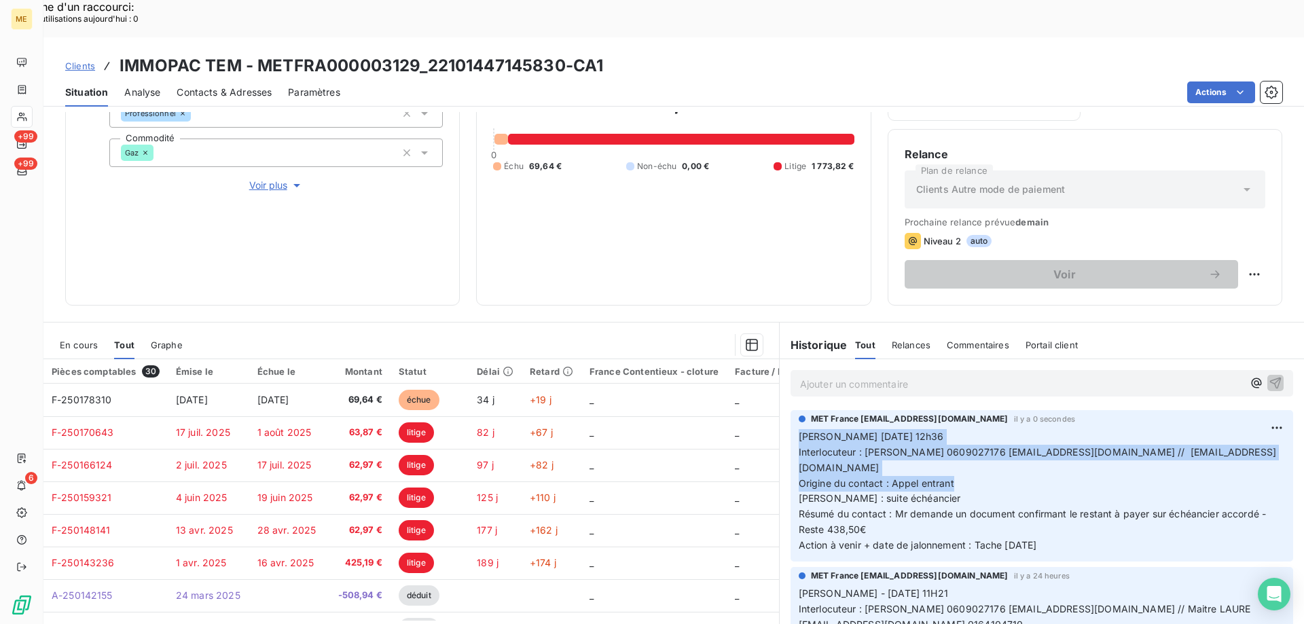
copy p "[PERSON_NAME] [DATE] 12h36 Interlocuteur : [PERSON_NAME] 0609027176 [EMAIL_ADDR…"
click at [23, 115] on icon at bounding box center [22, 116] width 12 height 11
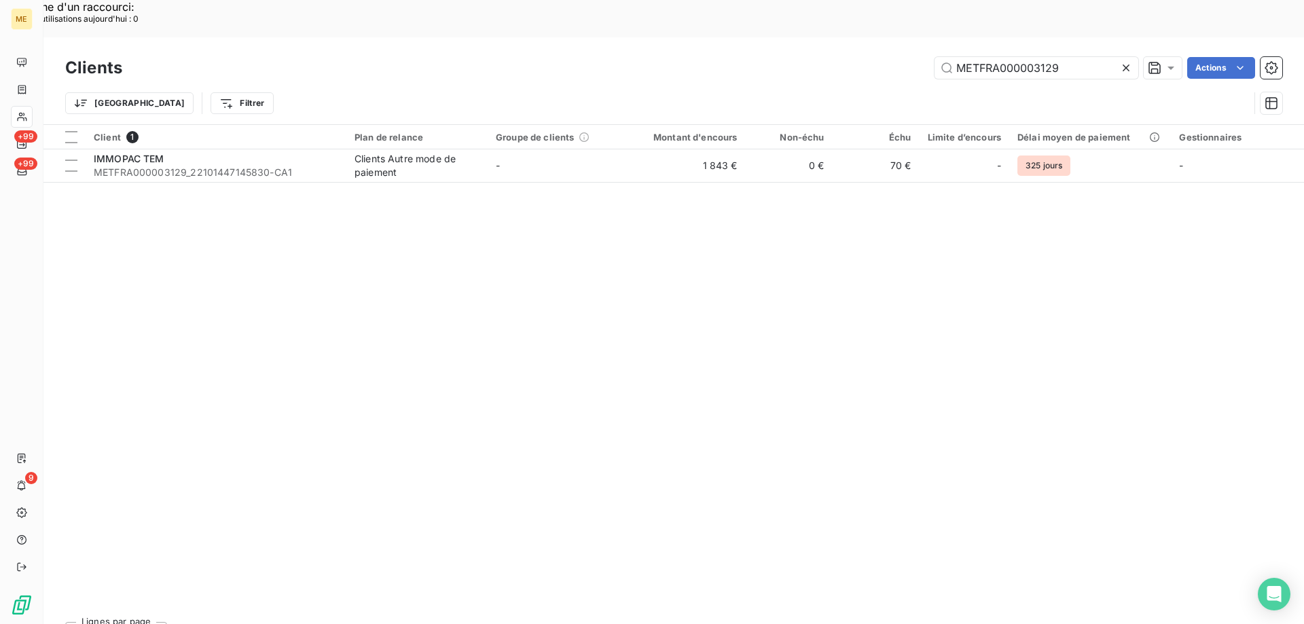
click at [1124, 61] on icon at bounding box center [1126, 68] width 14 height 14
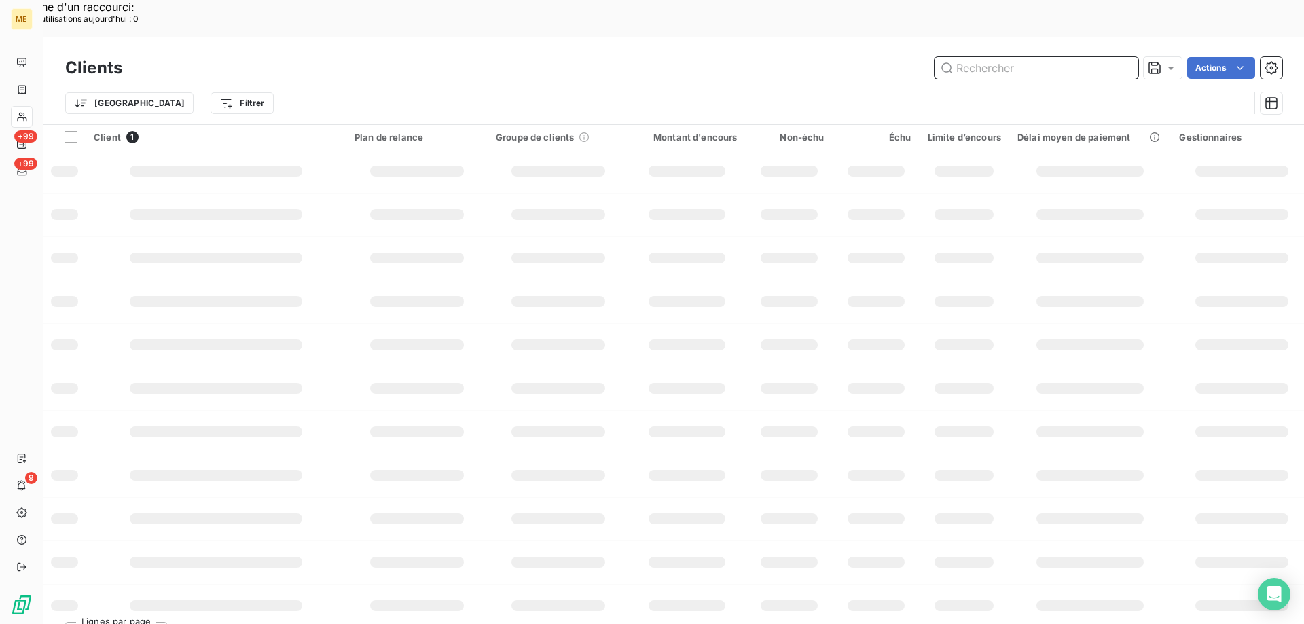
click at [1065, 57] on input "text" at bounding box center [1036, 68] width 204 height 22
paste input "METFRA000016463"
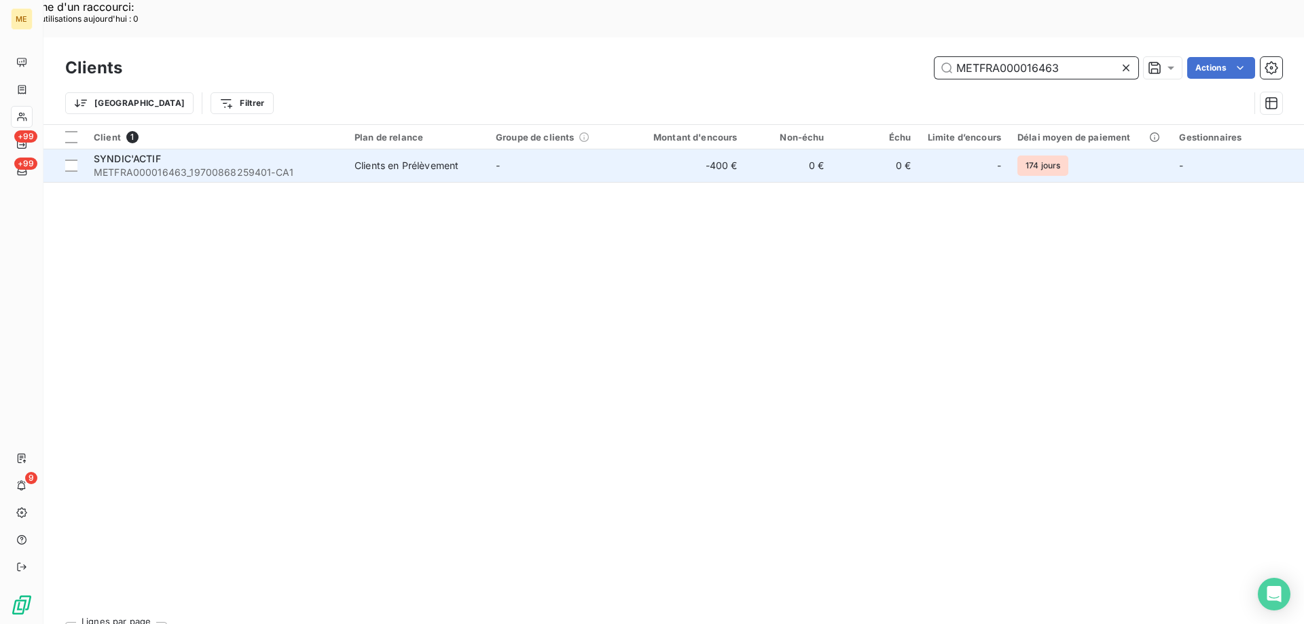
type input "METFRA000016463"
click at [199, 166] on span "METFRA000016463_19700868259401-CA1" at bounding box center [216, 173] width 244 height 14
